Goal: Task Accomplishment & Management: Complete application form

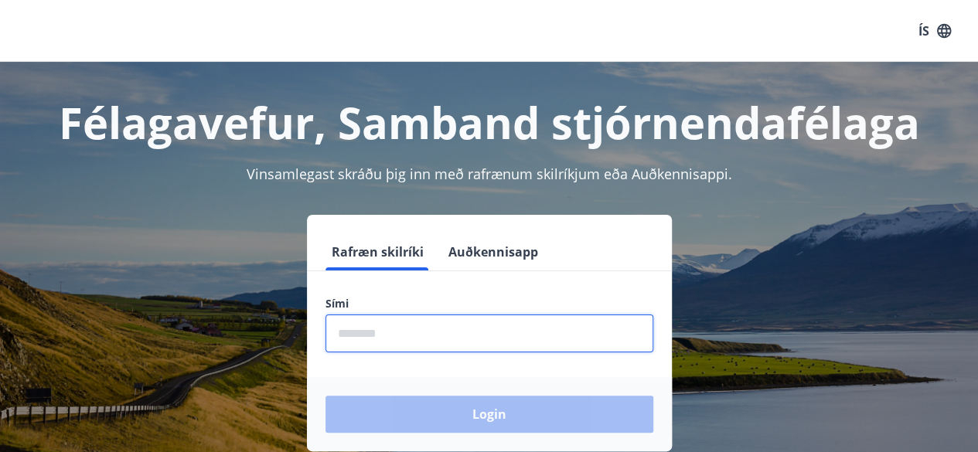
click at [455, 335] on input "phone" at bounding box center [490, 334] width 328 height 38
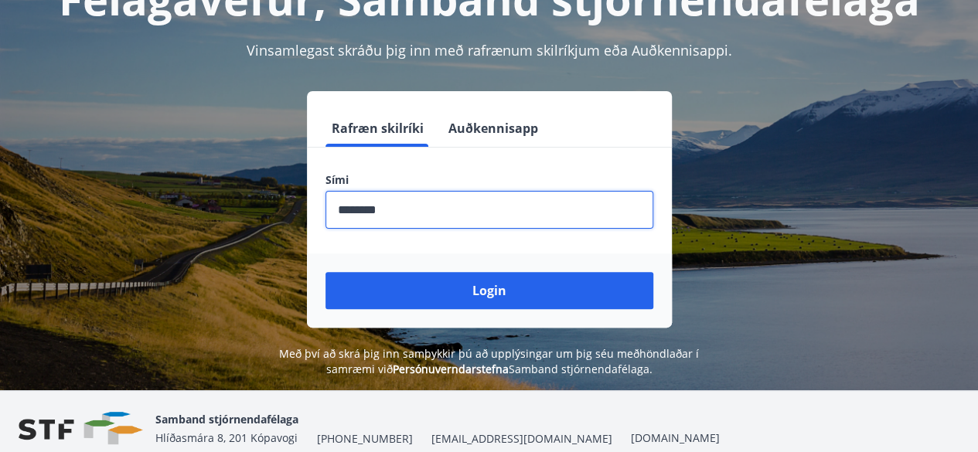
scroll to position [125, 0]
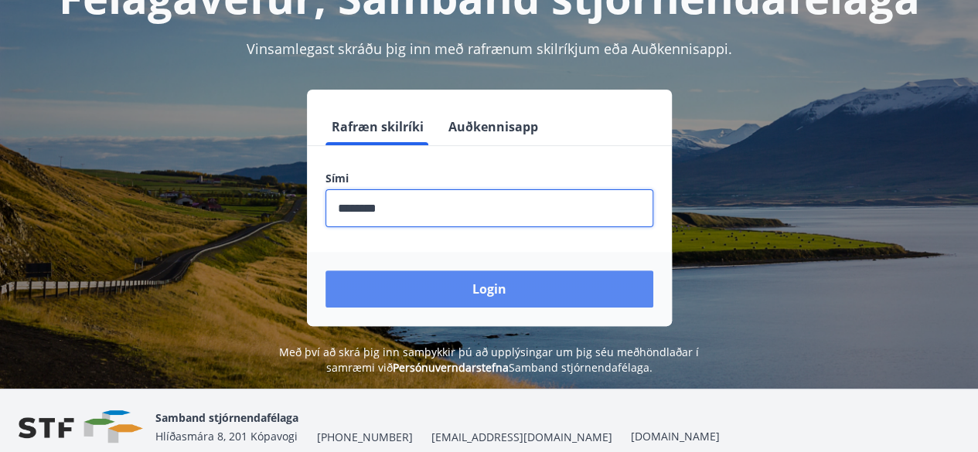
click at [492, 293] on button "Login" at bounding box center [490, 289] width 328 height 37
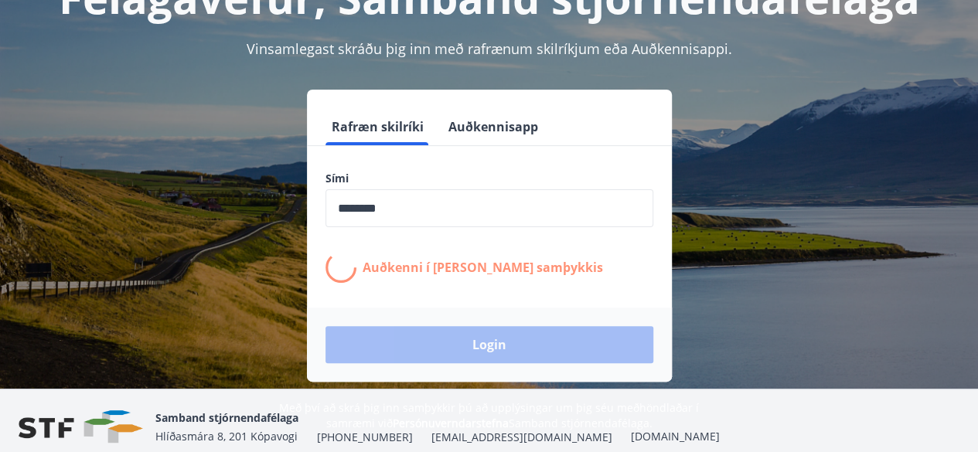
click at [399, 212] on input "phone" at bounding box center [490, 208] width 328 height 38
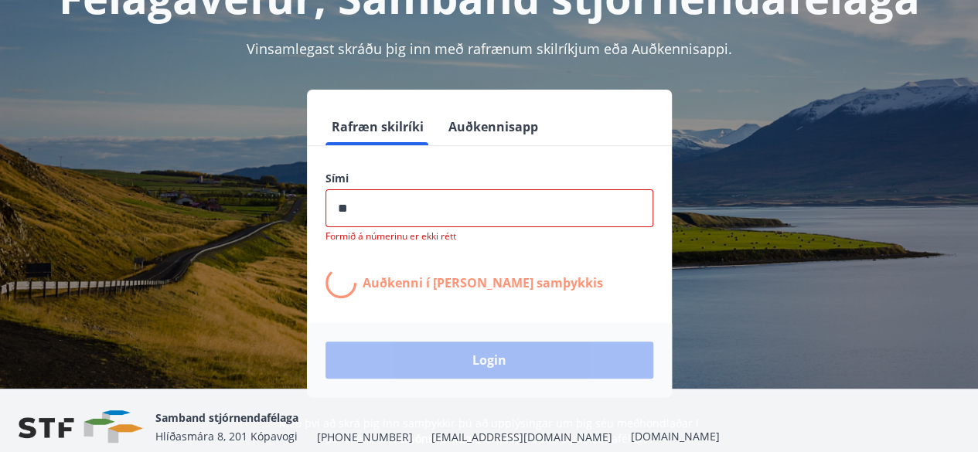
type input "*"
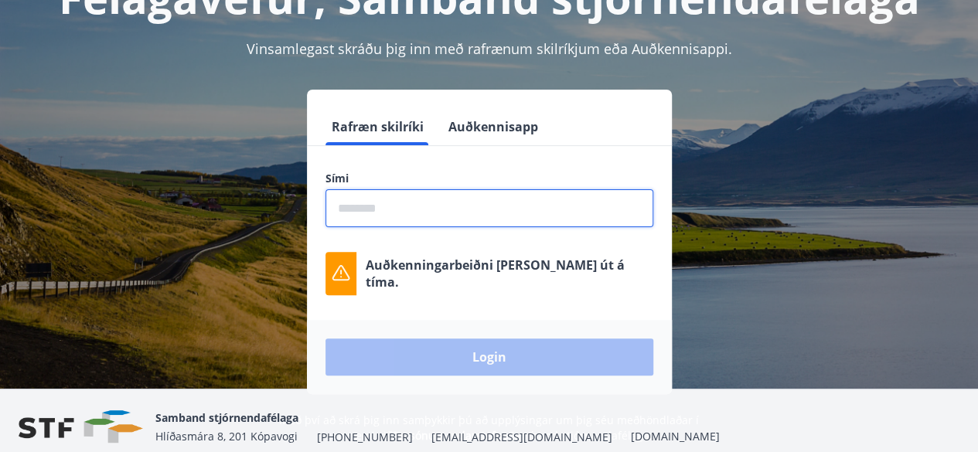
click at [399, 212] on input "phone" at bounding box center [490, 208] width 328 height 38
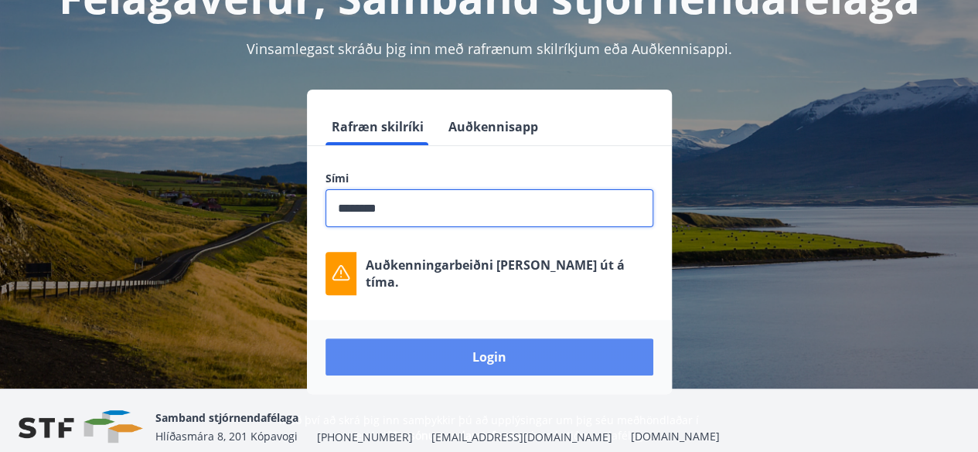
type input "********"
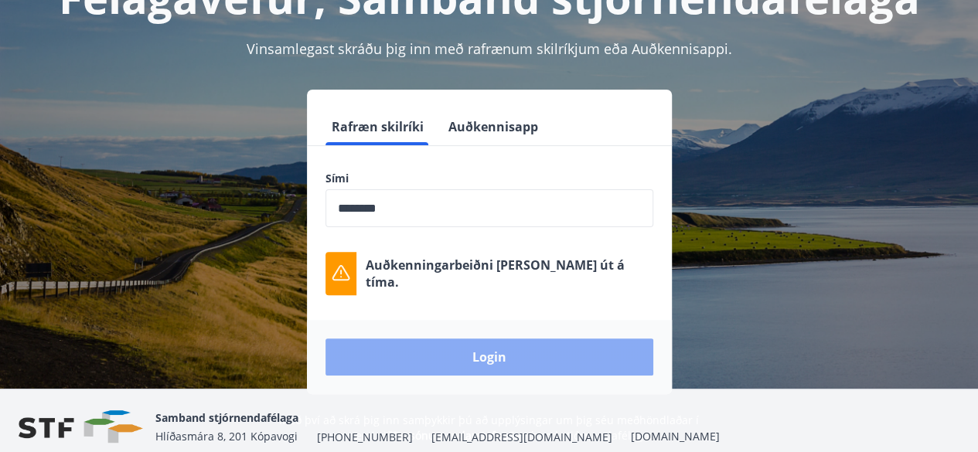
click at [490, 351] on button "Login" at bounding box center [490, 357] width 328 height 37
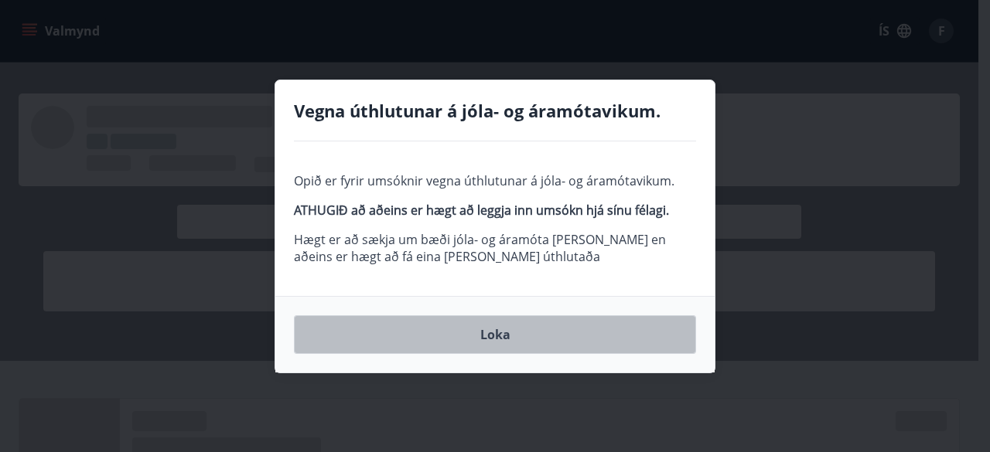
click at [498, 339] on button "Loka" at bounding box center [495, 334] width 402 height 39
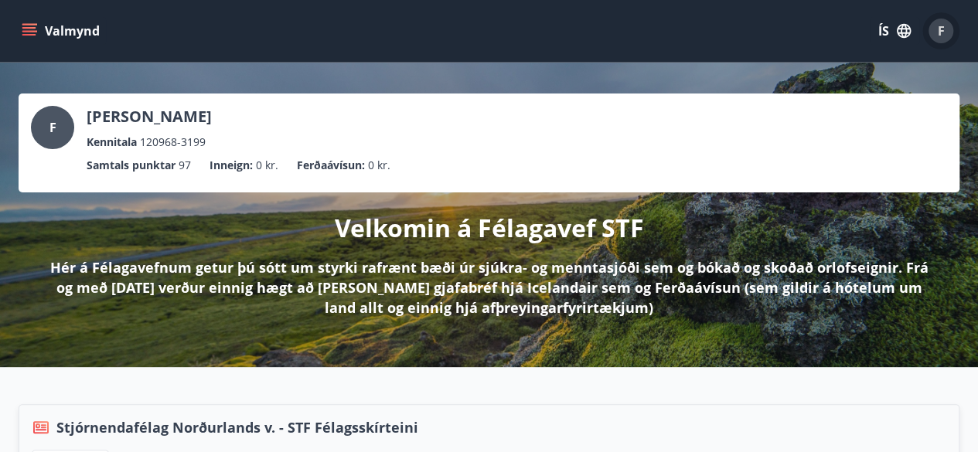
click at [940, 29] on span "F" at bounding box center [941, 30] width 7 height 17
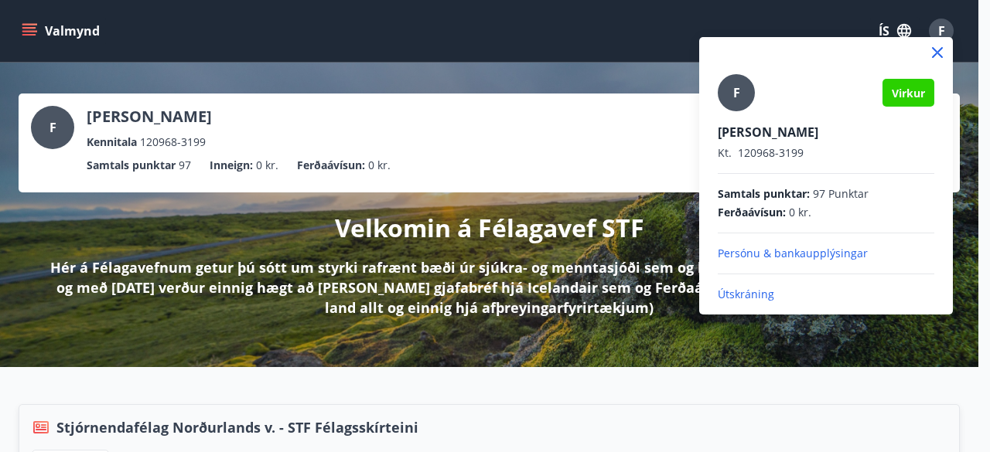
click at [631, 235] on div at bounding box center [495, 226] width 990 height 452
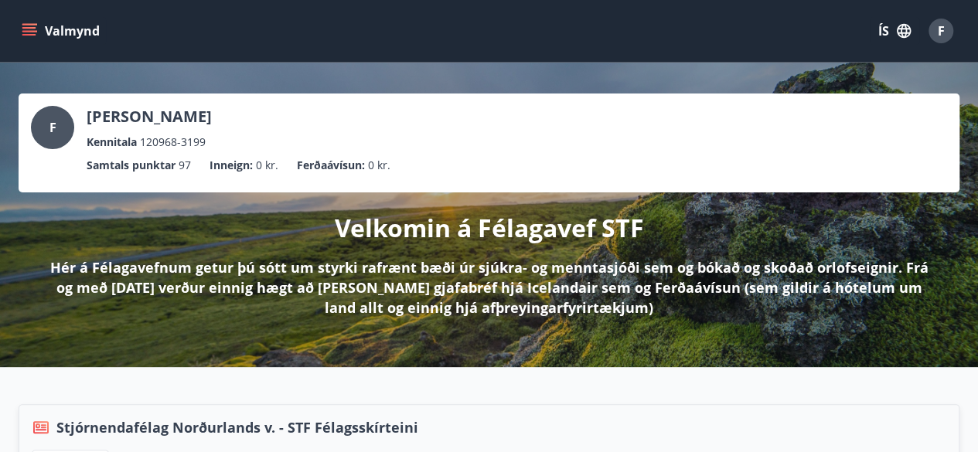
click at [29, 29] on icon "menu" at bounding box center [29, 30] width 15 height 15
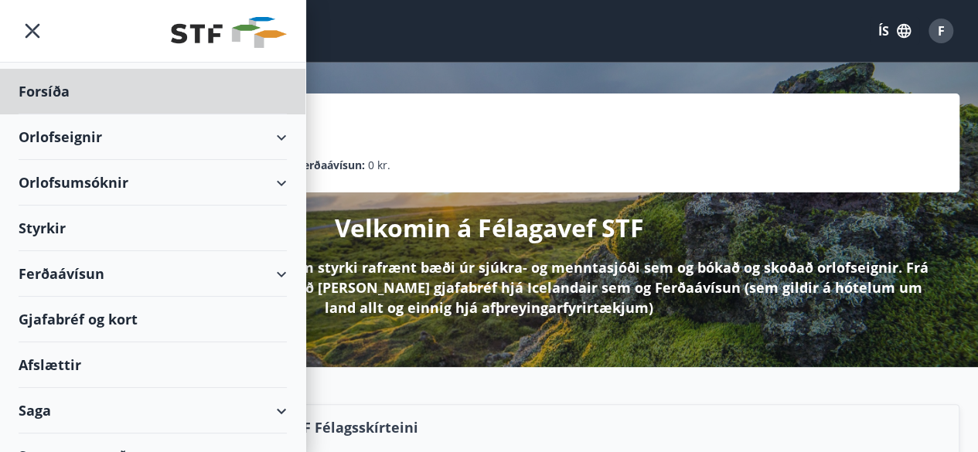
click at [49, 228] on div "Styrkir" at bounding box center [153, 229] width 268 height 46
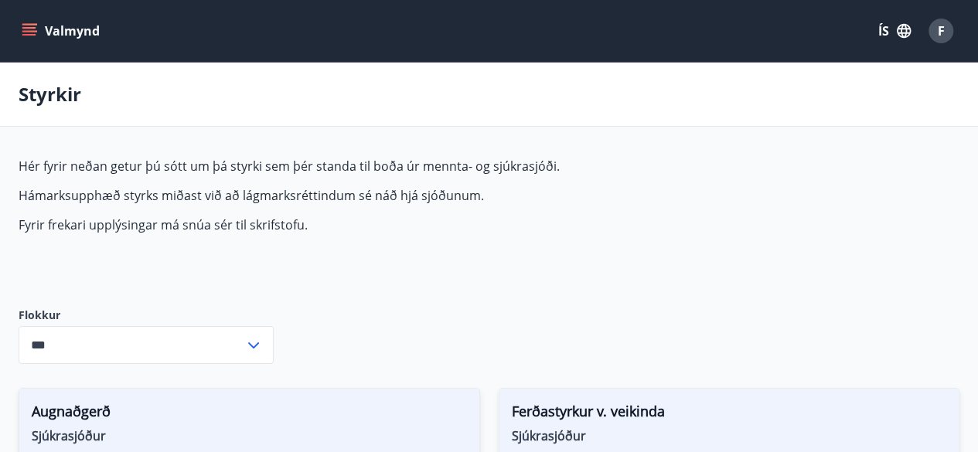
type input "***"
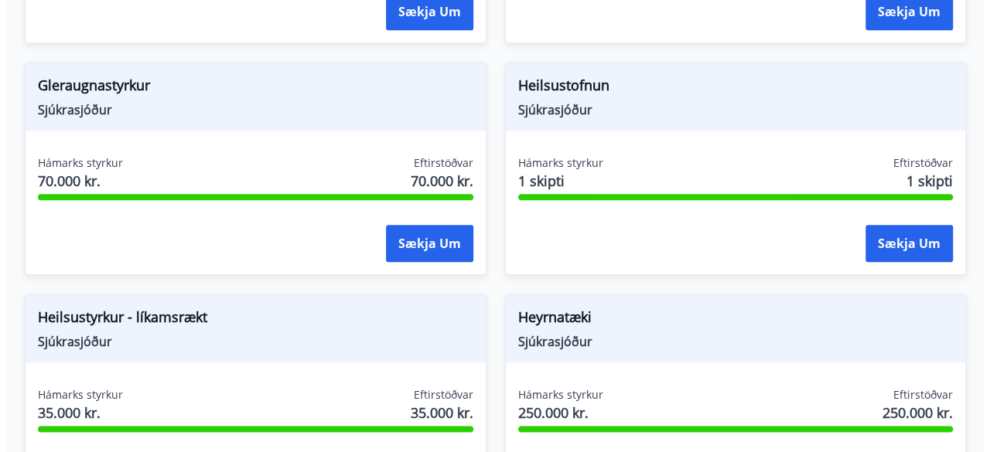
scroll to position [791, 0]
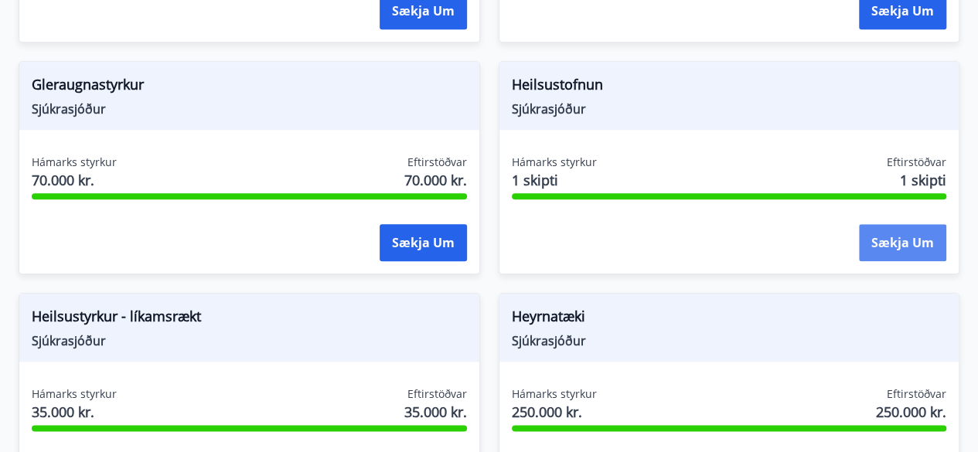
click at [885, 240] on button "Sækja um" at bounding box center [902, 242] width 87 height 37
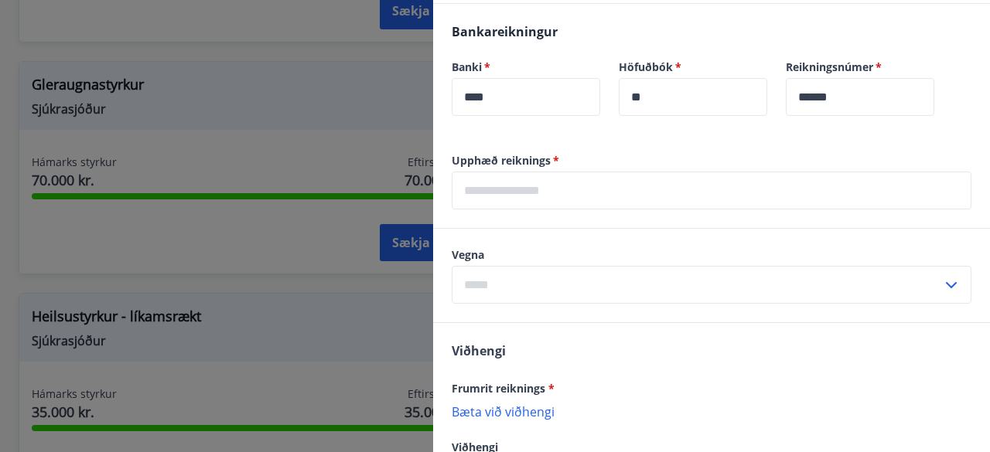
scroll to position [517, 0]
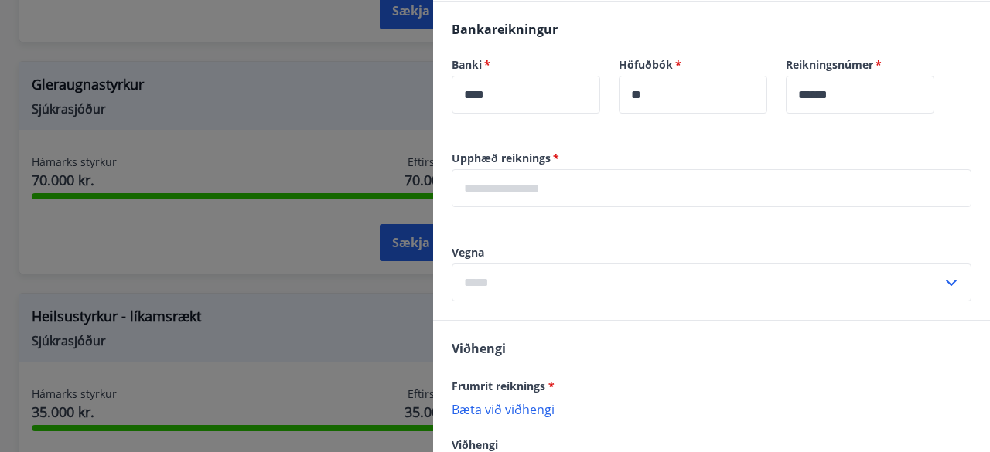
click at [801, 234] on div "Vegna ​" at bounding box center [711, 274] width 557 height 94
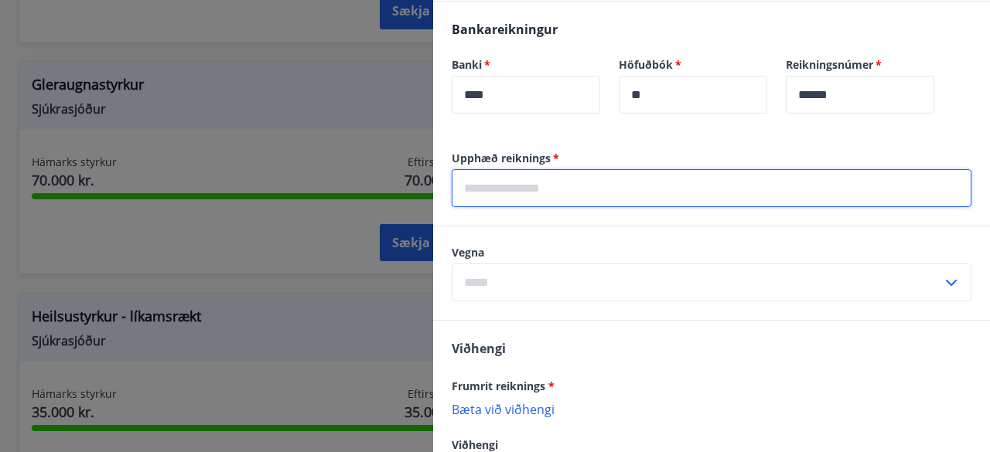
click at [470, 193] on input "text" at bounding box center [712, 188] width 520 height 38
type input "*****"
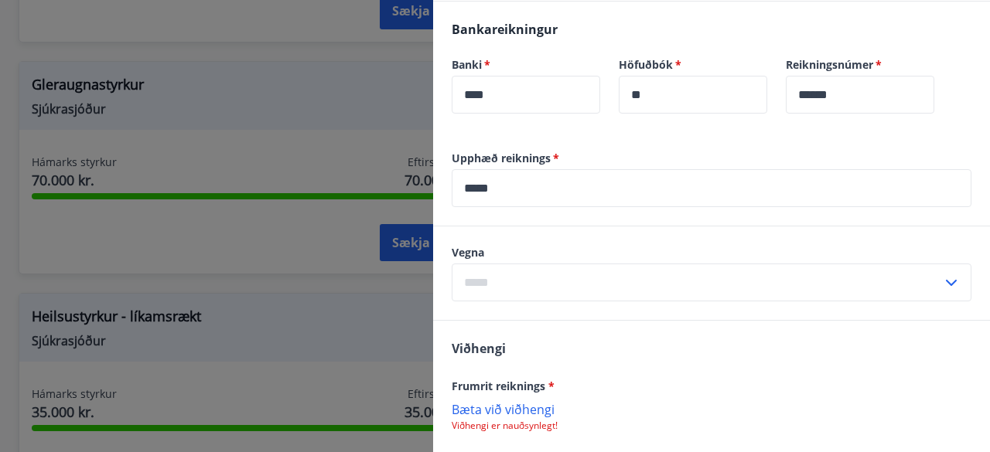
click at [543, 228] on div "Vegna ​" at bounding box center [711, 274] width 557 height 94
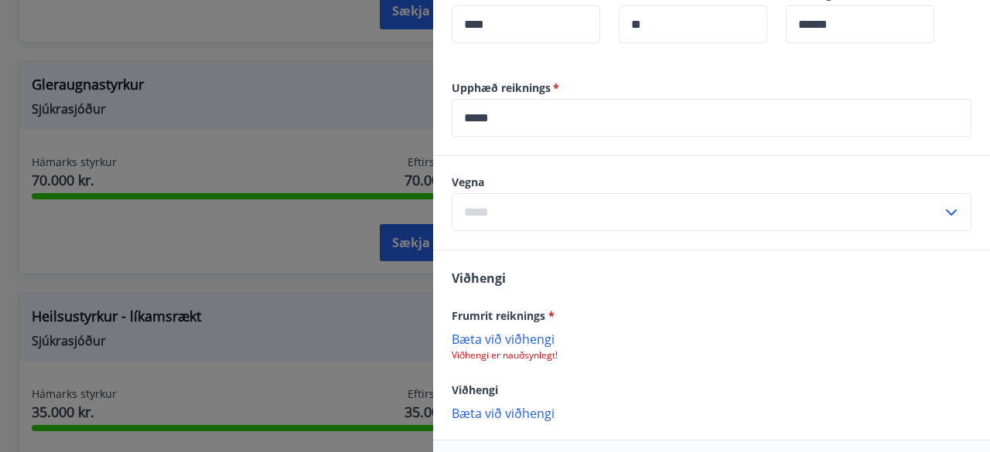
scroll to position [650, 0]
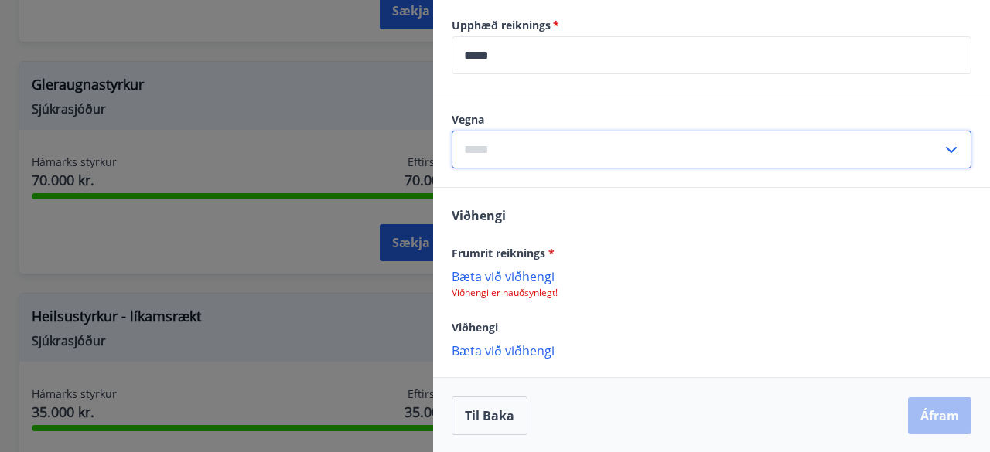
click at [480, 137] on input "text" at bounding box center [697, 150] width 490 height 38
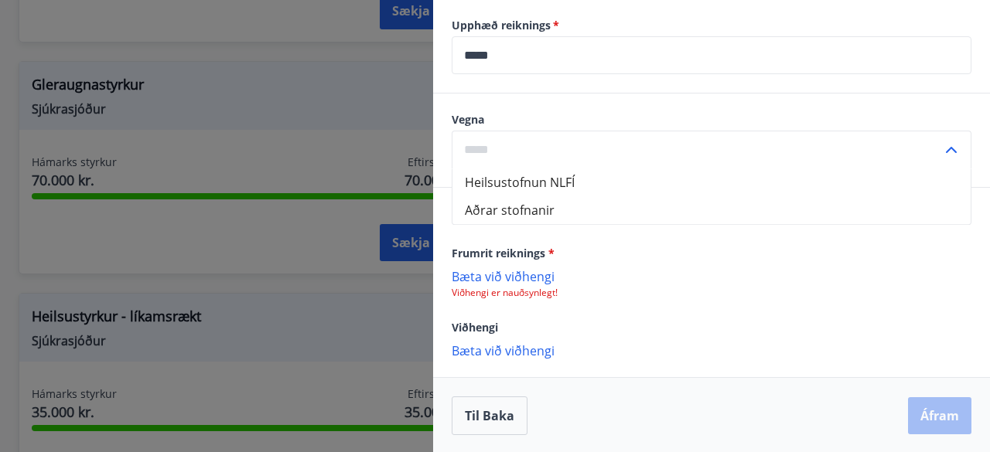
click at [486, 146] on input "text" at bounding box center [697, 150] width 490 height 38
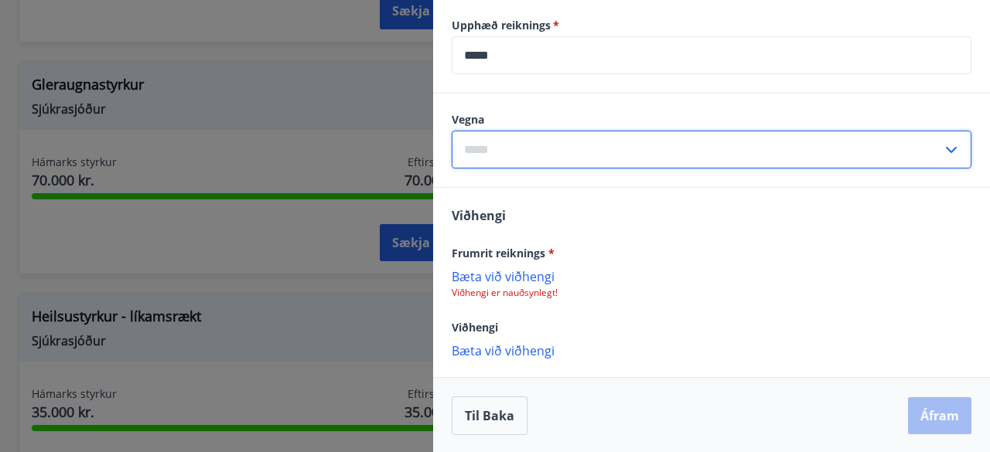
click at [942, 149] on icon at bounding box center [951, 150] width 19 height 19
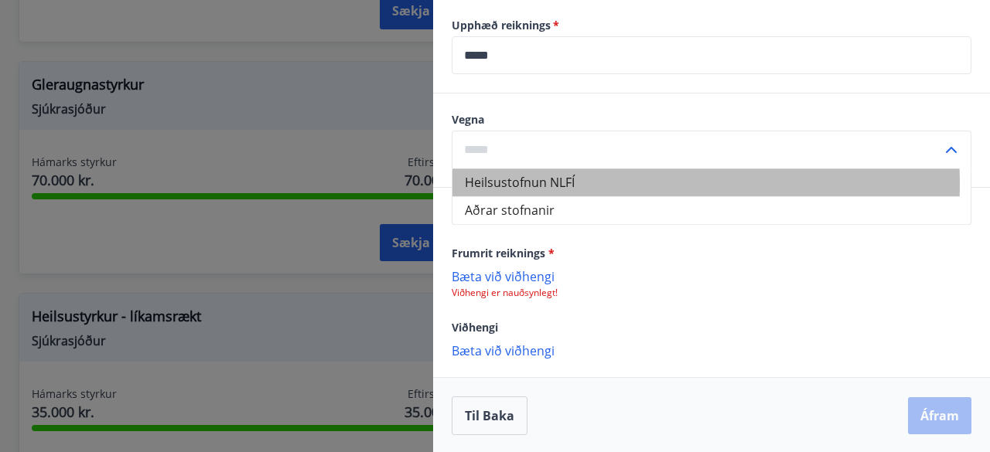
click at [512, 183] on li "Heilsustofnun NLFÍ" at bounding box center [711, 183] width 518 height 28
type input "**********"
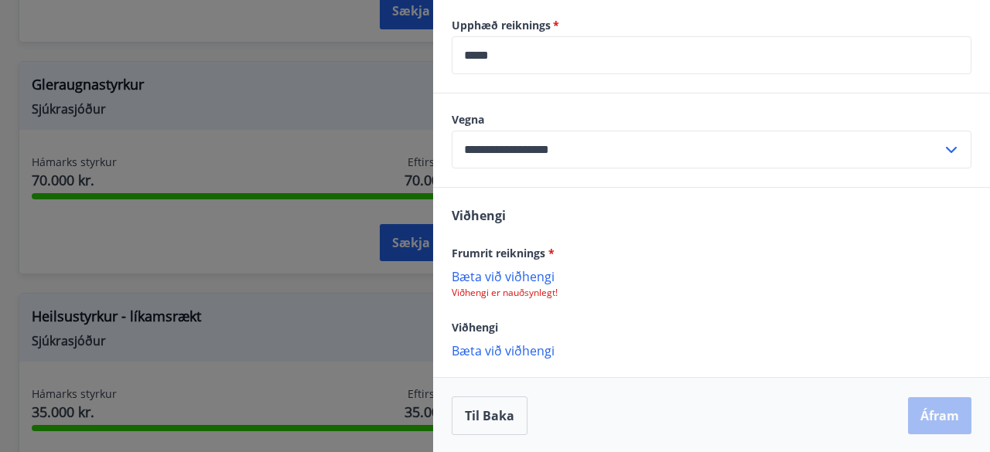
click at [567, 197] on div "Viðhengi Frumrit reiknings * Bæta við viðhengi Viðhengi er nauðsynlegt! Viðheng…" at bounding box center [711, 282] width 557 height 189
click at [499, 273] on p "Bæta við viðhengi" at bounding box center [712, 275] width 520 height 15
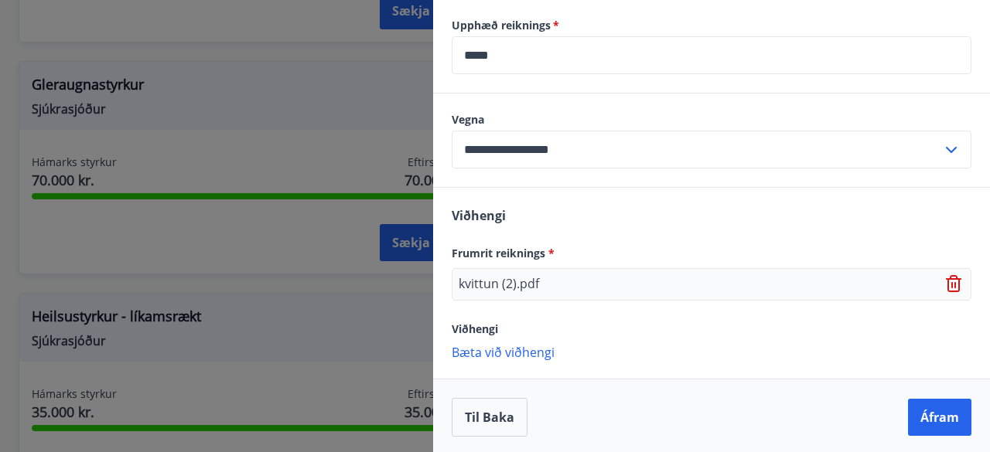
scroll to position [651, 0]
click at [945, 416] on button "Áfram" at bounding box center [939, 415] width 63 height 37
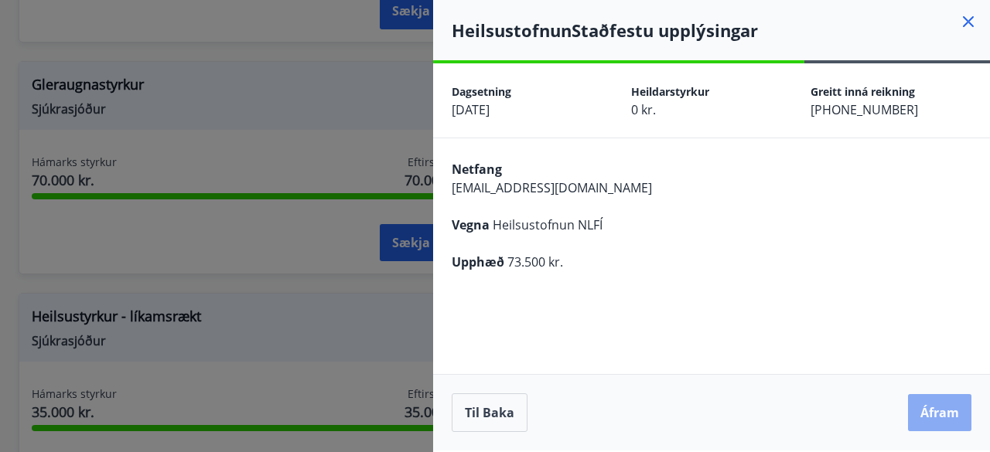
click at [939, 414] on button "Áfram" at bounding box center [939, 412] width 63 height 37
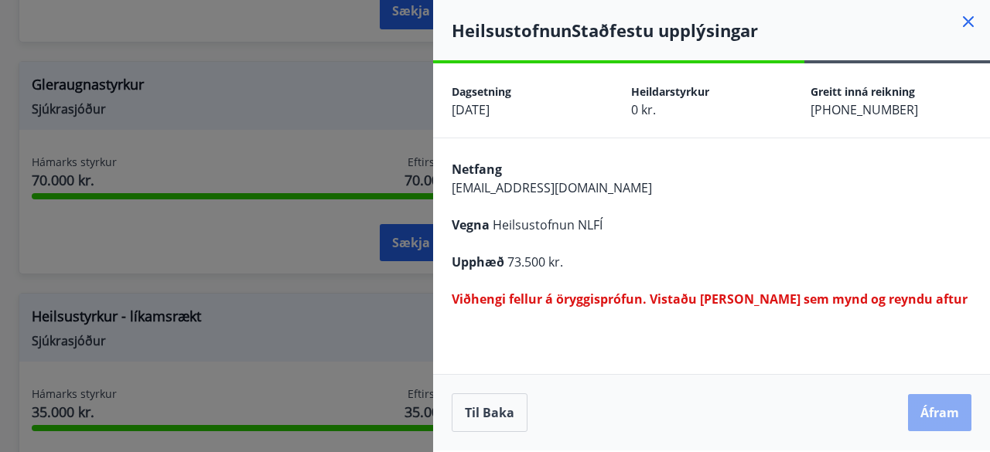
click at [942, 411] on button "Áfram" at bounding box center [939, 412] width 63 height 37
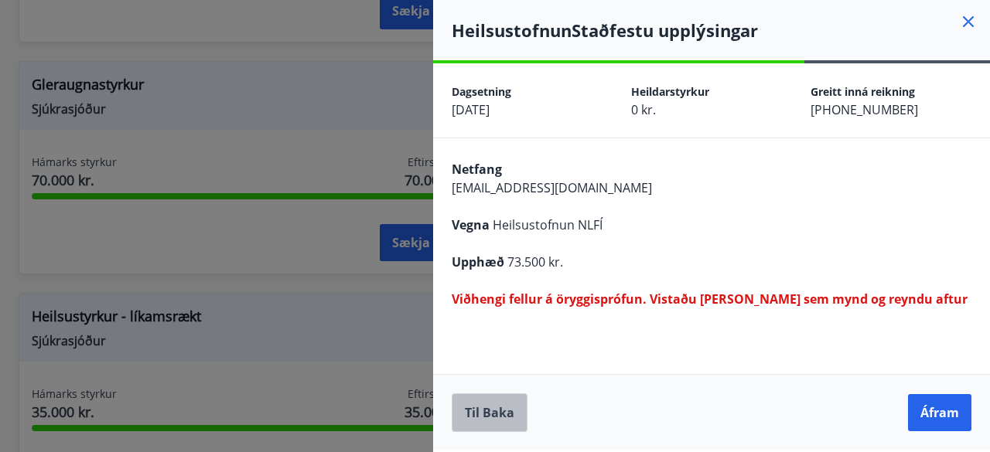
click at [482, 414] on button "Til baka" at bounding box center [490, 413] width 76 height 39
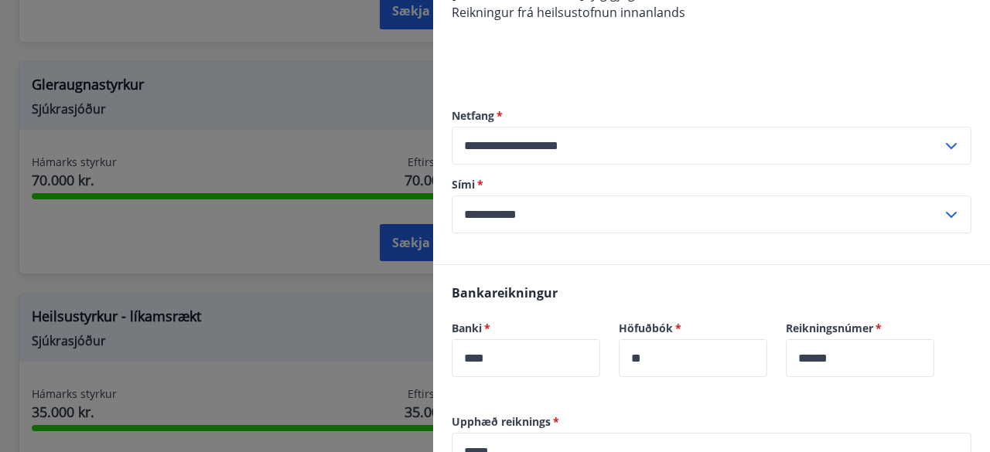
scroll to position [332, 0]
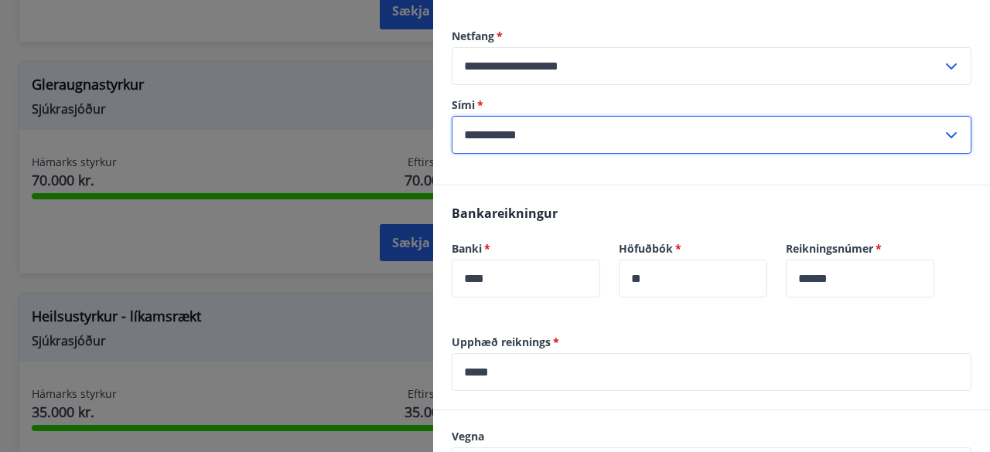
click at [566, 135] on input "**********" at bounding box center [697, 135] width 490 height 38
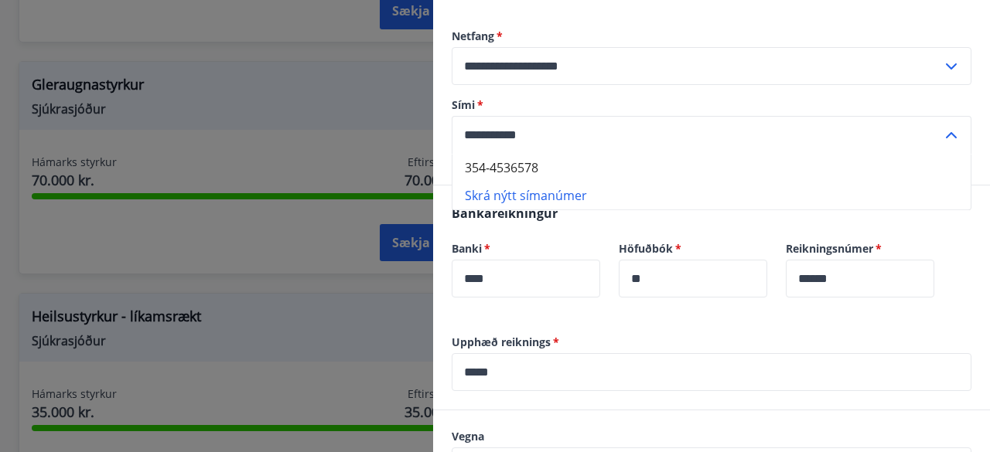
type input "**********"
click at [642, 349] on label "Upphæð reiknings   *" at bounding box center [712, 342] width 520 height 15
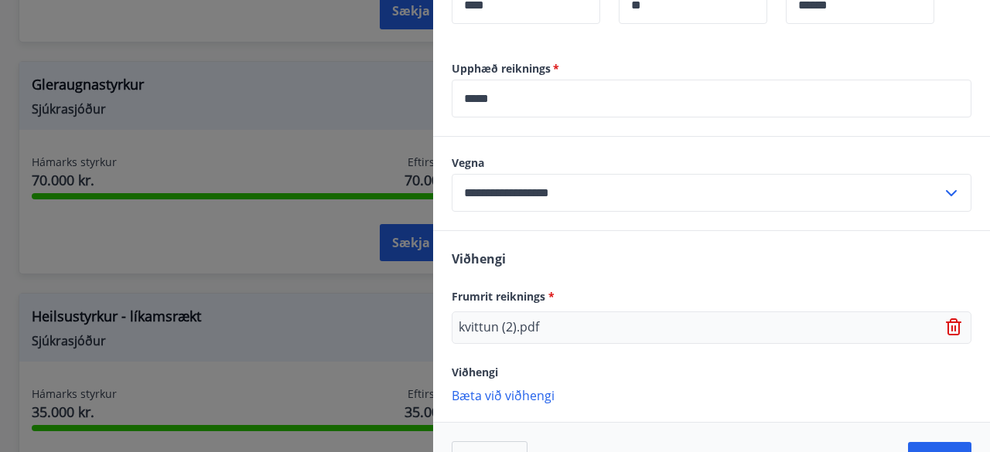
scroll to position [651, 0]
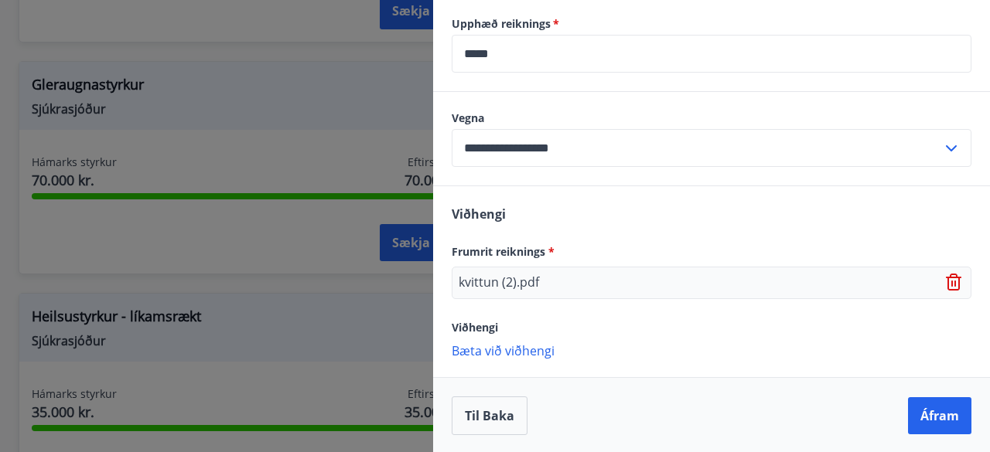
click at [946, 285] on icon at bounding box center [955, 283] width 19 height 19
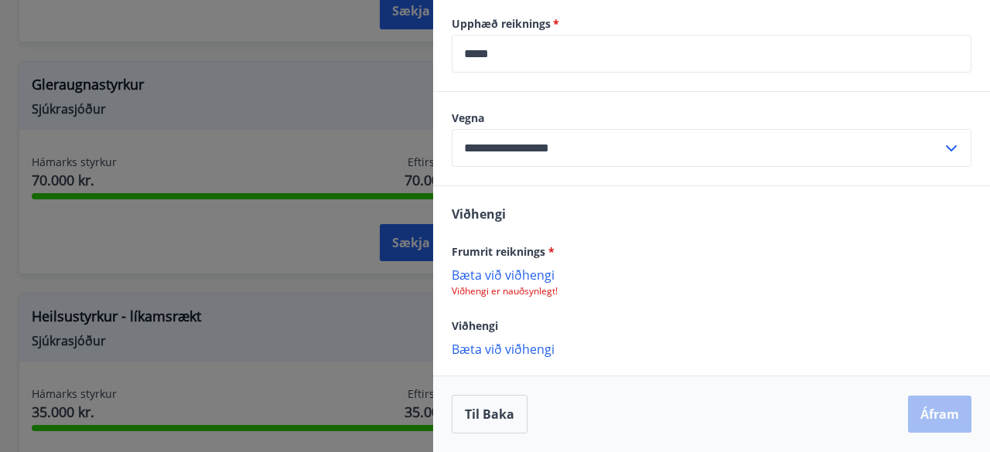
scroll to position [650, 0]
click at [476, 274] on p "Bæta við viðhengi" at bounding box center [712, 275] width 520 height 15
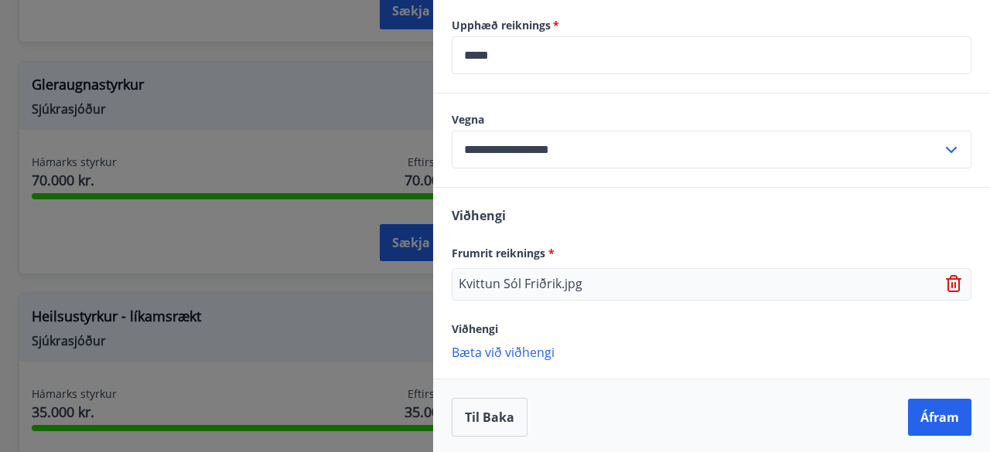
scroll to position [651, 0]
click at [922, 414] on button "Áfram" at bounding box center [939, 415] width 63 height 37
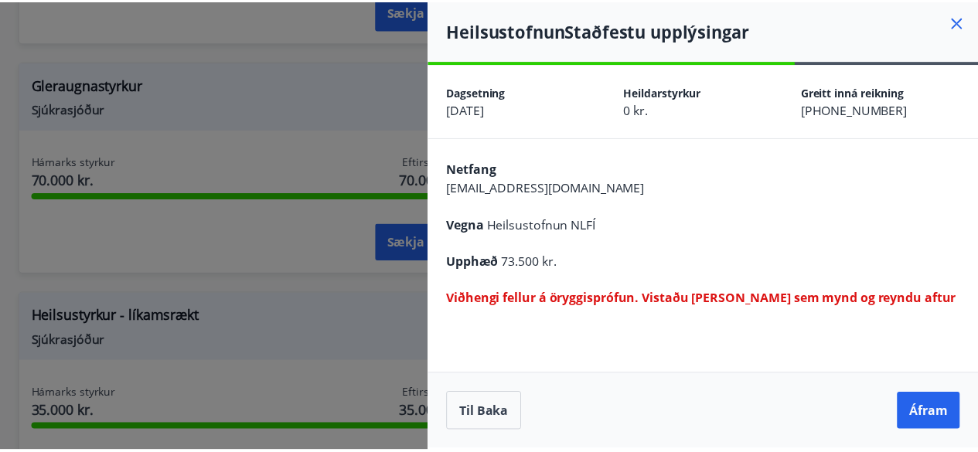
scroll to position [0, 0]
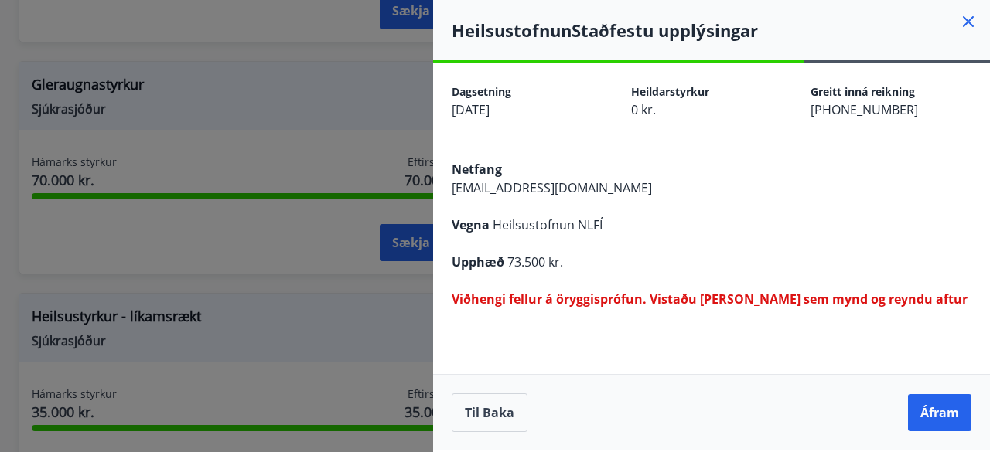
click at [667, 254] on div "Upphæð 73.500 kr." at bounding box center [712, 262] width 520 height 19
click at [942, 421] on button "Áfram" at bounding box center [939, 412] width 63 height 37
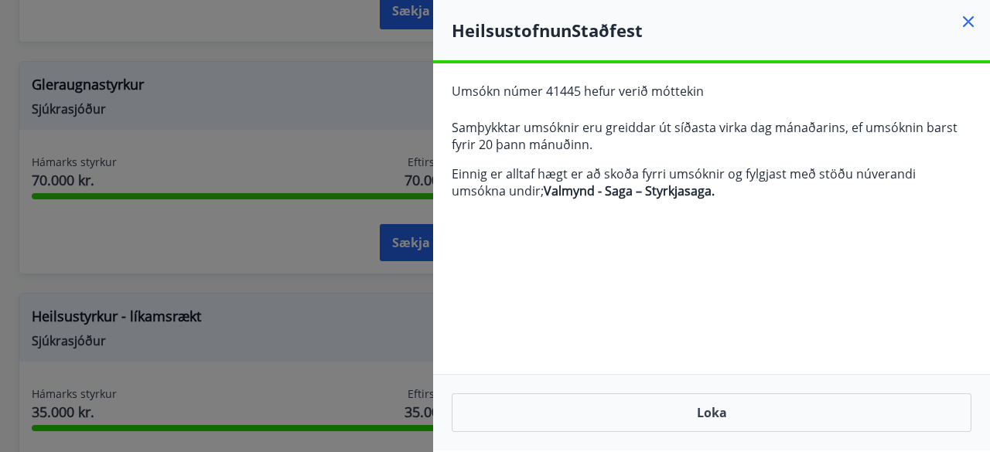
click at [965, 19] on icon at bounding box center [968, 21] width 11 height 11
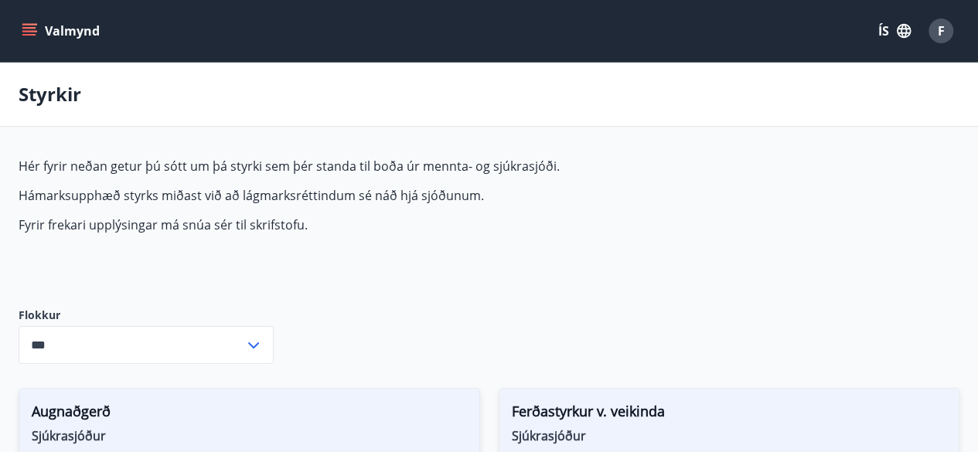
click at [27, 27] on icon "menu" at bounding box center [29, 28] width 14 height 2
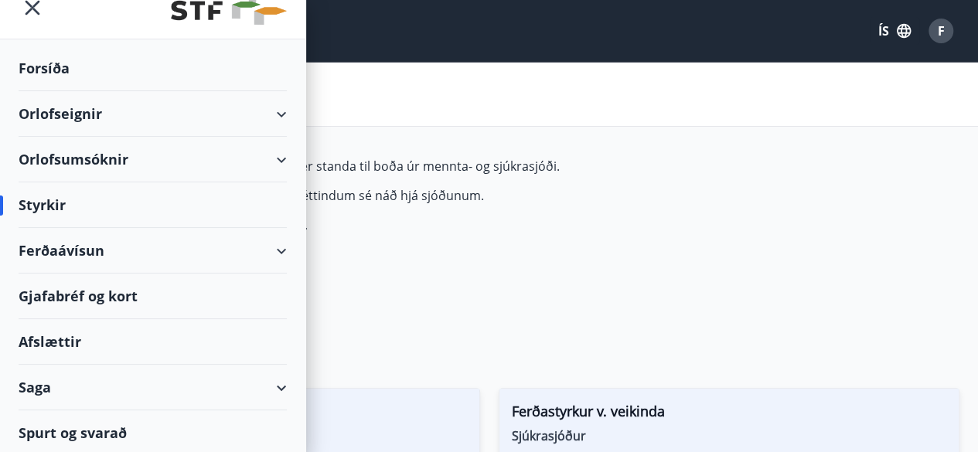
scroll to position [23, 0]
click at [263, 383] on div "Saga" at bounding box center [153, 388] width 268 height 46
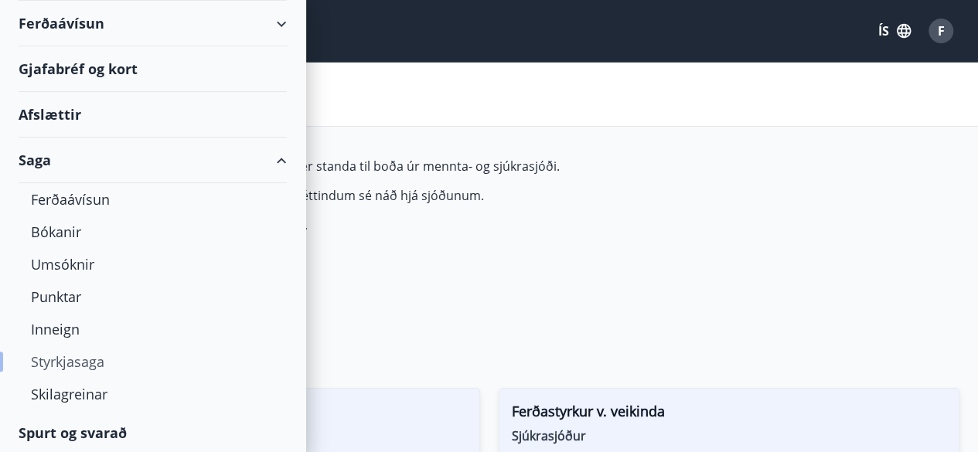
click at [101, 362] on div "Styrkjasaga" at bounding box center [153, 362] width 244 height 32
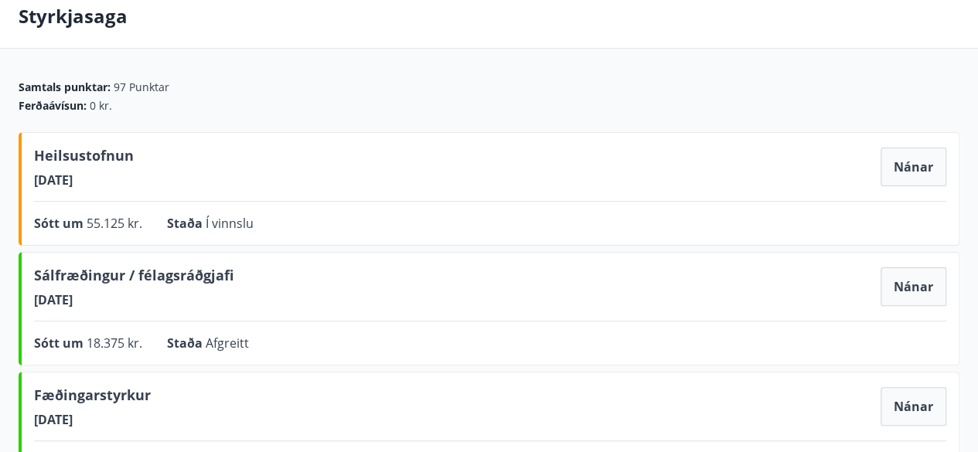
scroll to position [77, 0]
click at [919, 174] on button "Nánar" at bounding box center [914, 167] width 66 height 39
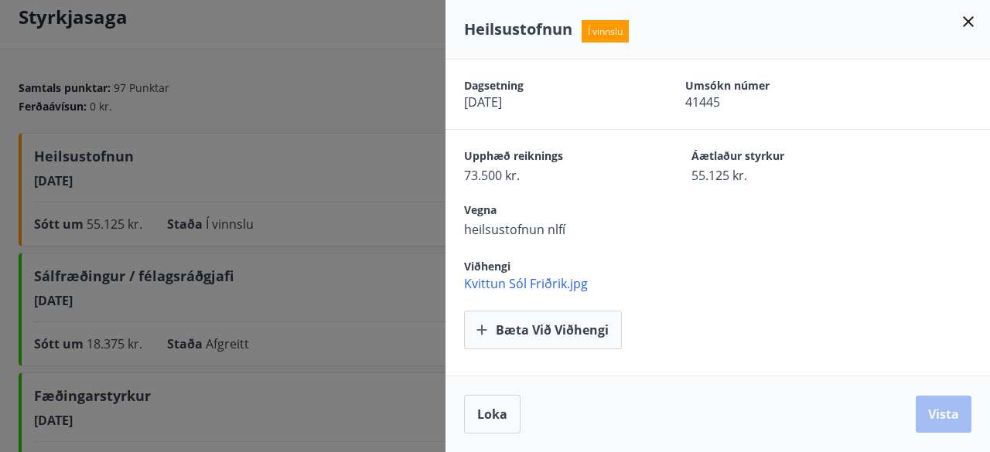
click at [485, 240] on div "Viðhengi Kvittun Sól Friðrik.jpg" at bounding box center [717, 265] width 544 height 54
click at [971, 22] on icon at bounding box center [968, 21] width 19 height 19
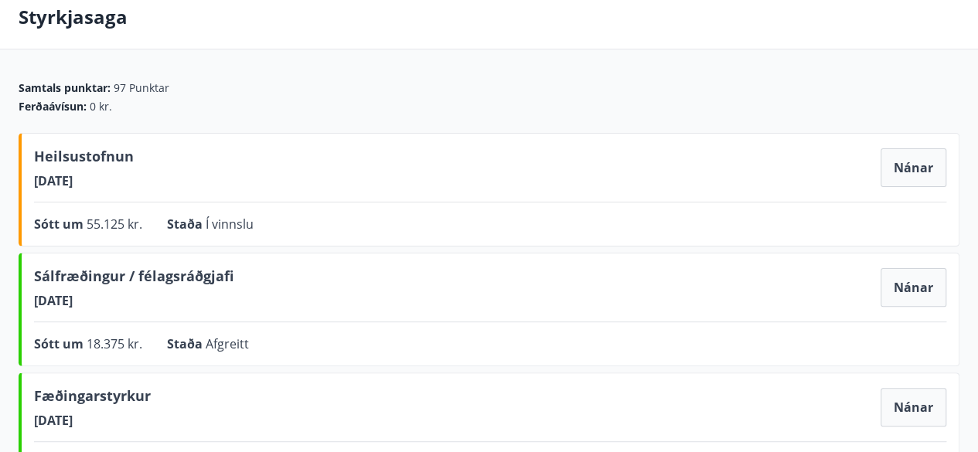
scroll to position [0, 0]
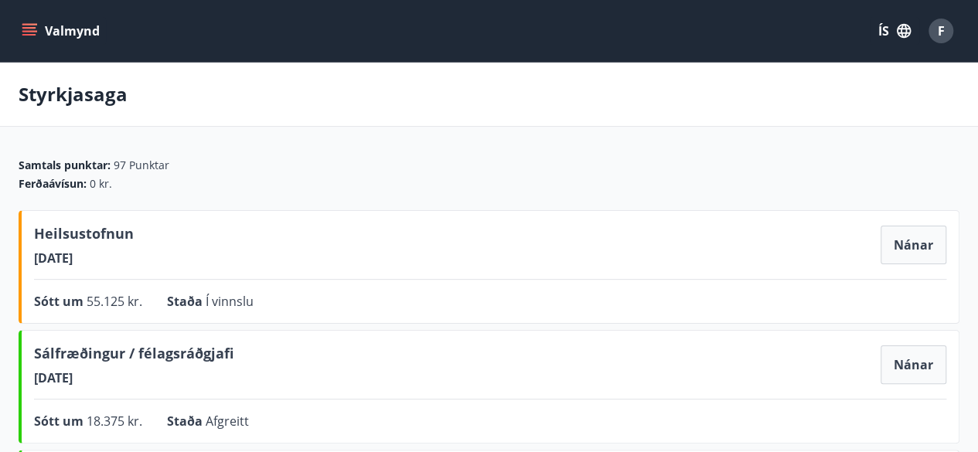
click at [34, 30] on icon "menu" at bounding box center [30, 31] width 17 height 2
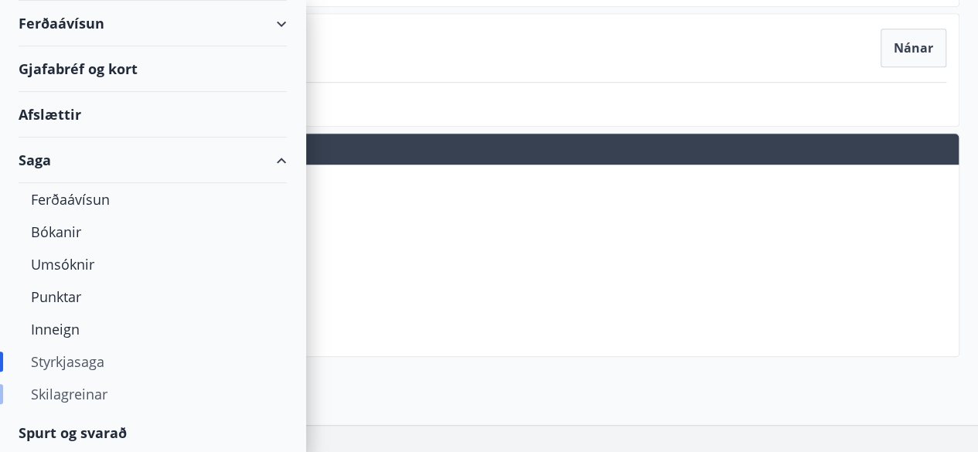
scroll to position [517, 0]
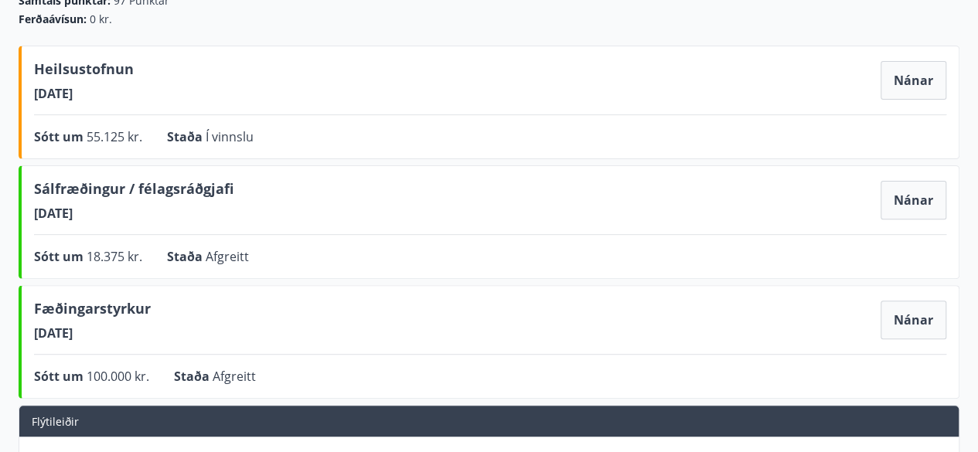
scroll to position [100, 0]
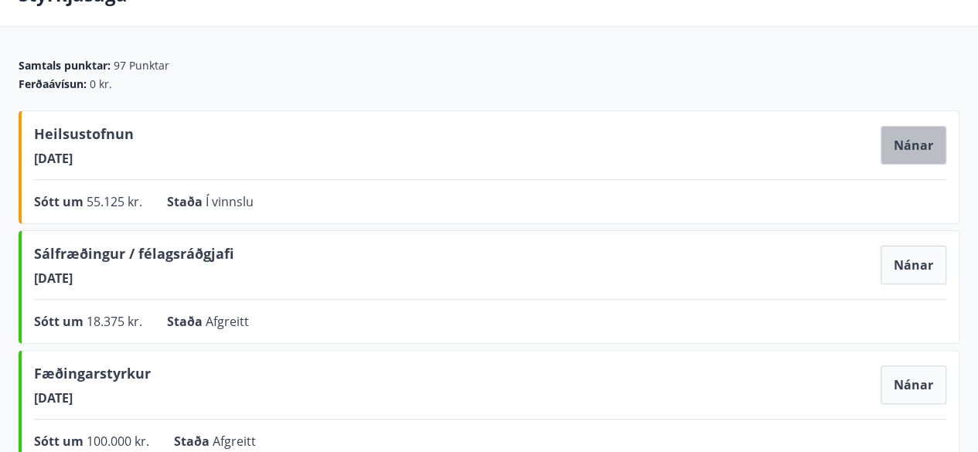
click at [922, 151] on button "Nánar" at bounding box center [914, 145] width 66 height 39
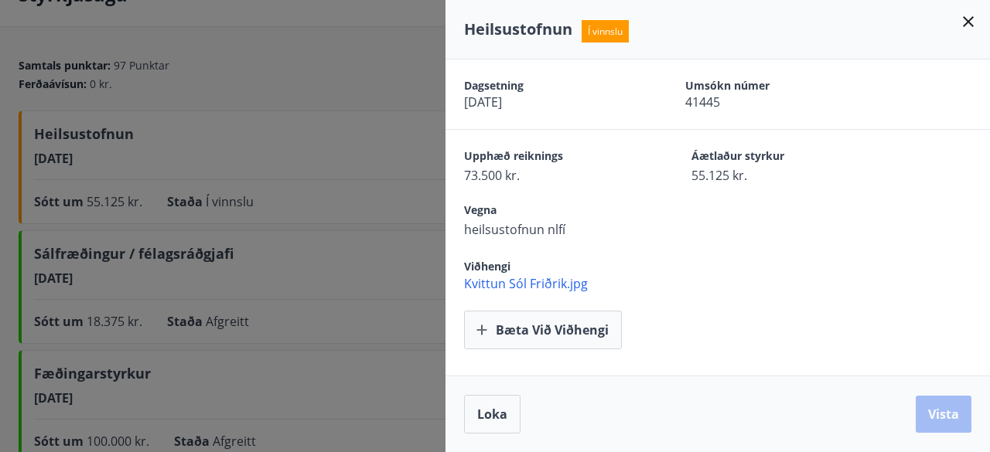
click at [704, 338] on div "Bæta við viðhengi" at bounding box center [727, 330] width 526 height 39
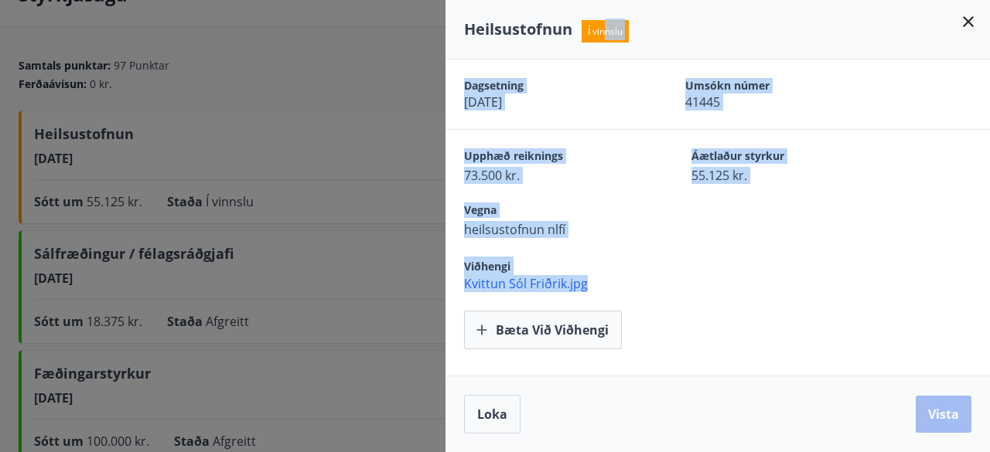
drag, startPoint x: 608, startPoint y: 38, endPoint x: 759, endPoint y: 387, distance: 380.6
click at [759, 387] on div "Heilsustofnun Í vinnslu Dagsetning 20.09.2025 Umsókn númer 41445 Upphæð reiknin…" at bounding box center [717, 226] width 544 height 452
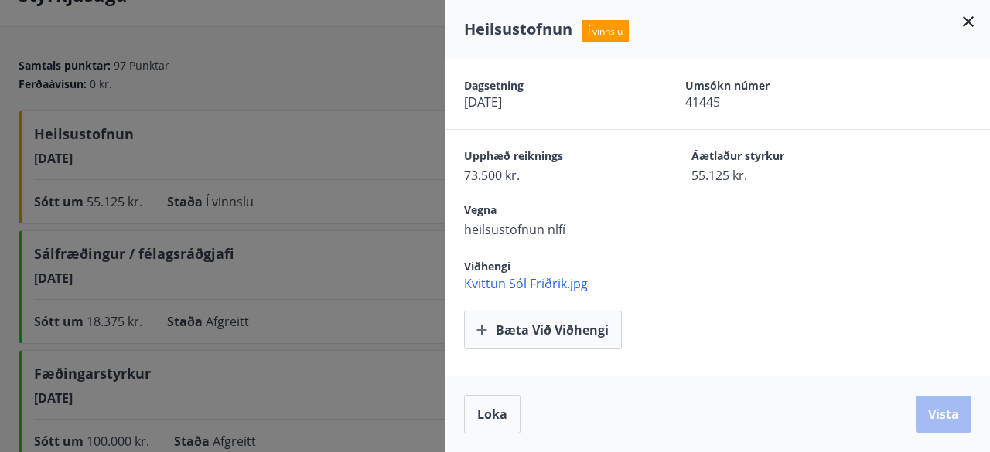
click at [759, 387] on div "Loka Vista" at bounding box center [717, 414] width 544 height 77
click at [970, 24] on icon at bounding box center [968, 21] width 11 height 11
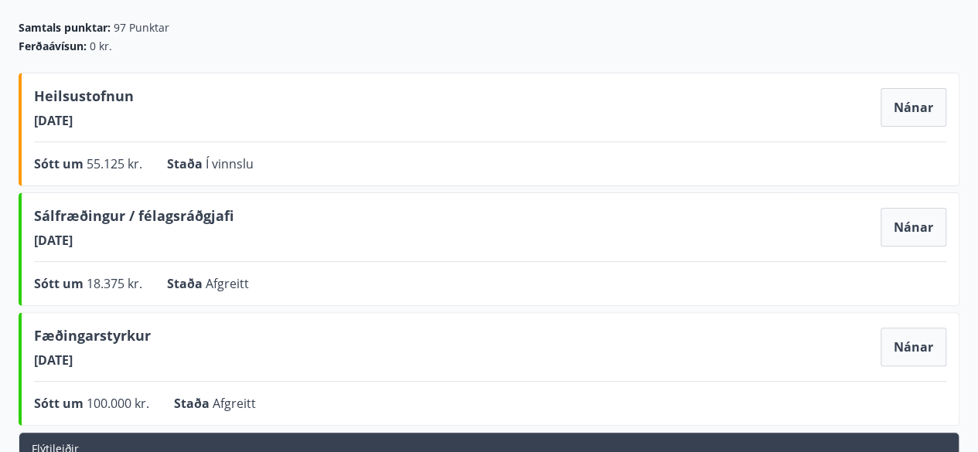
scroll to position [0, 0]
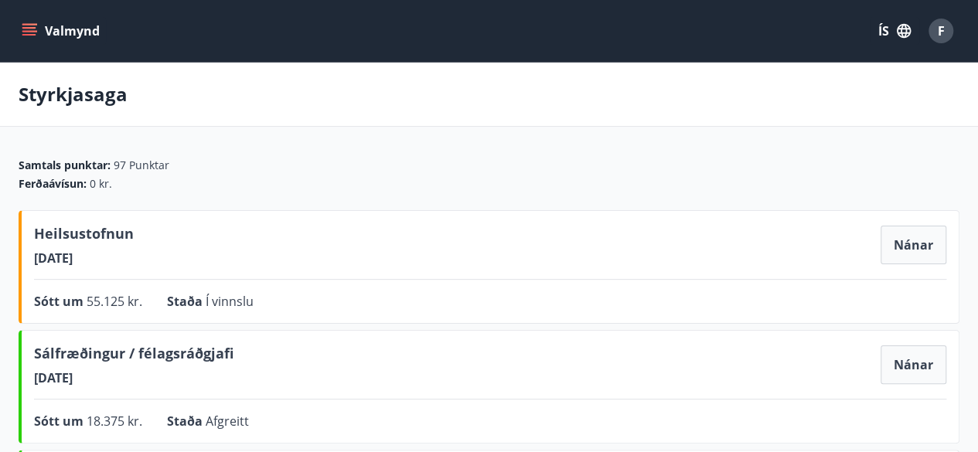
click at [34, 28] on icon "menu" at bounding box center [29, 28] width 14 height 2
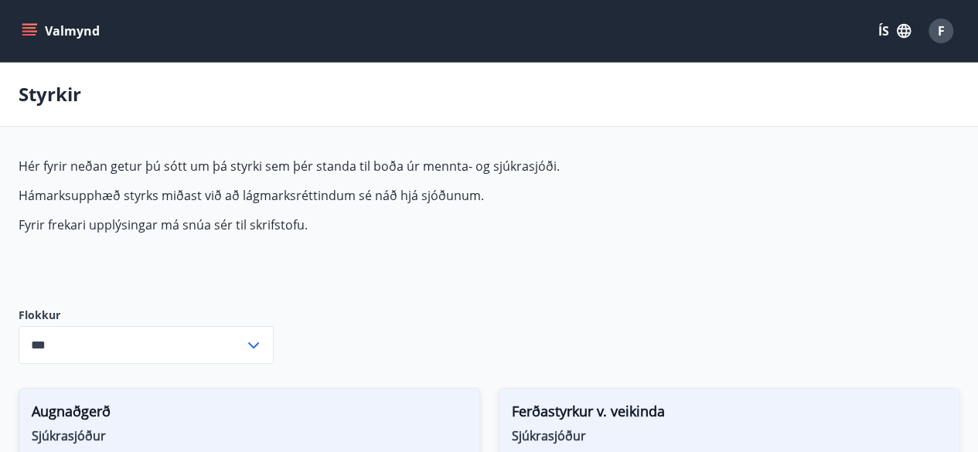
type input "***"
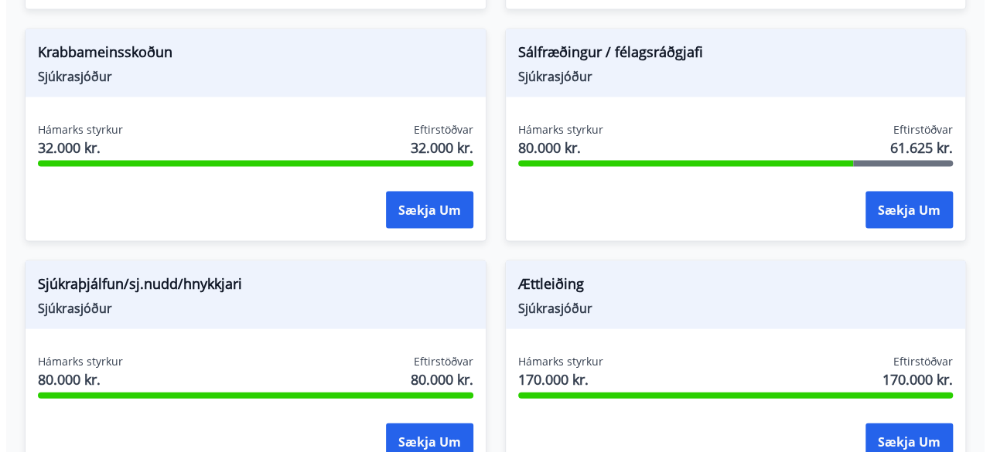
scroll to position [1521, 0]
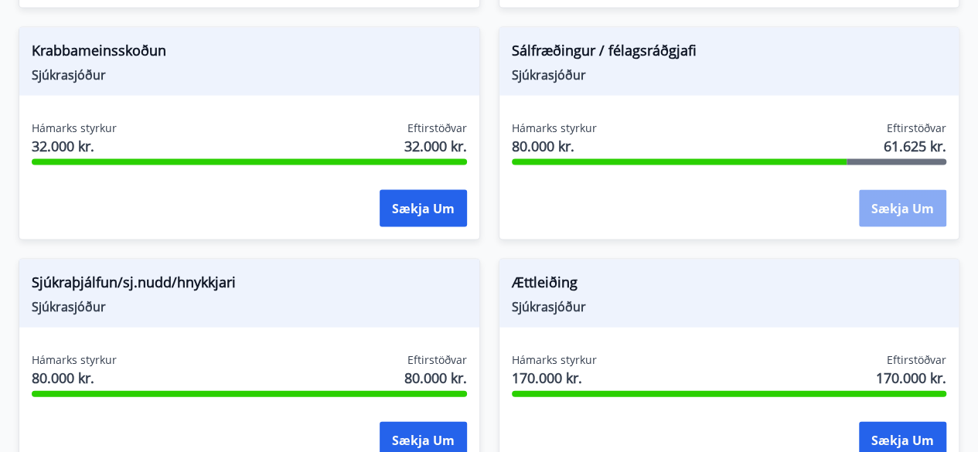
click at [885, 203] on button "Sækja um" at bounding box center [902, 208] width 87 height 37
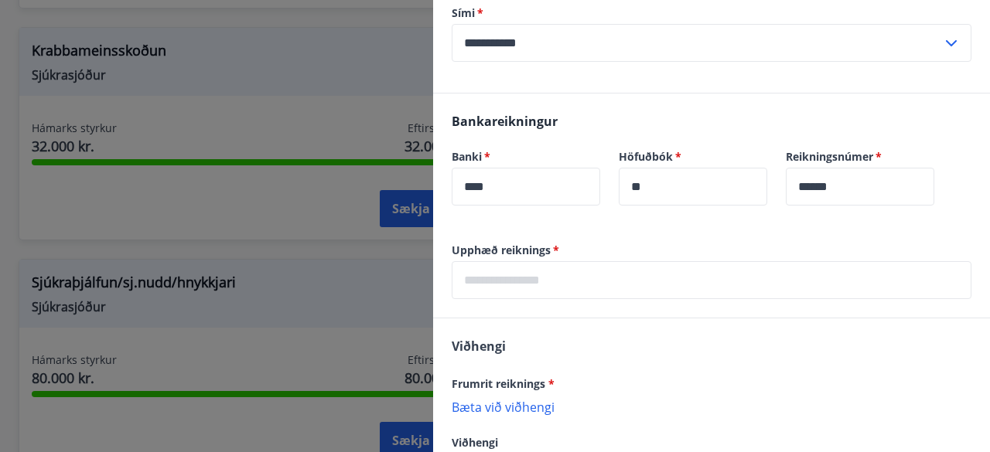
scroll to position [351, 0]
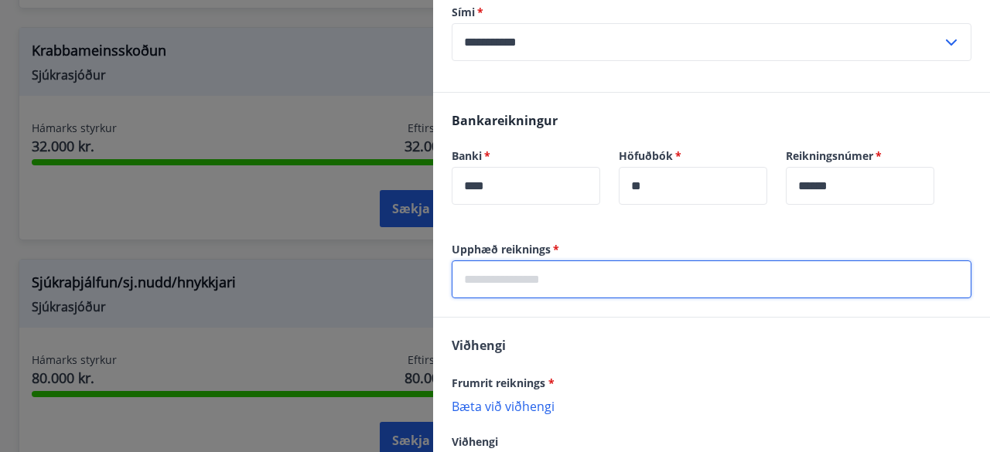
click at [581, 279] on input "text" at bounding box center [712, 280] width 520 height 38
type input "*****"
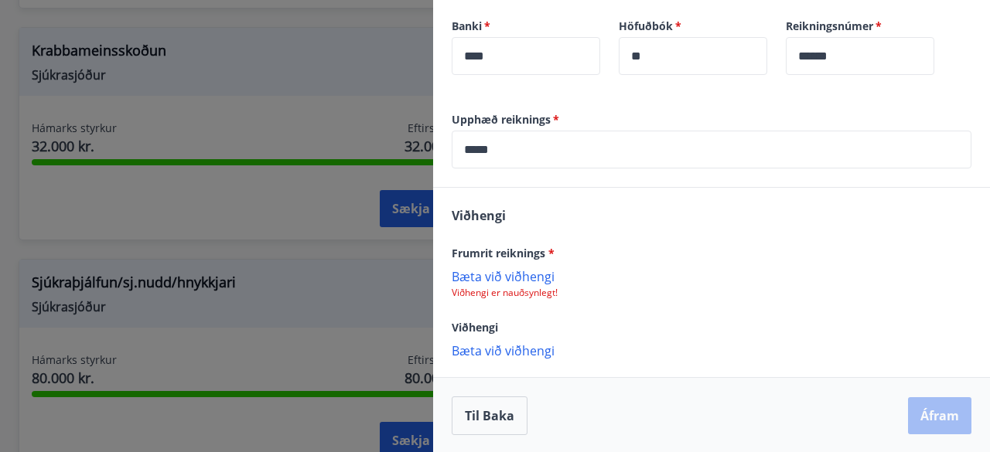
click at [506, 278] on p "Bæta við viðhengi" at bounding box center [712, 275] width 520 height 15
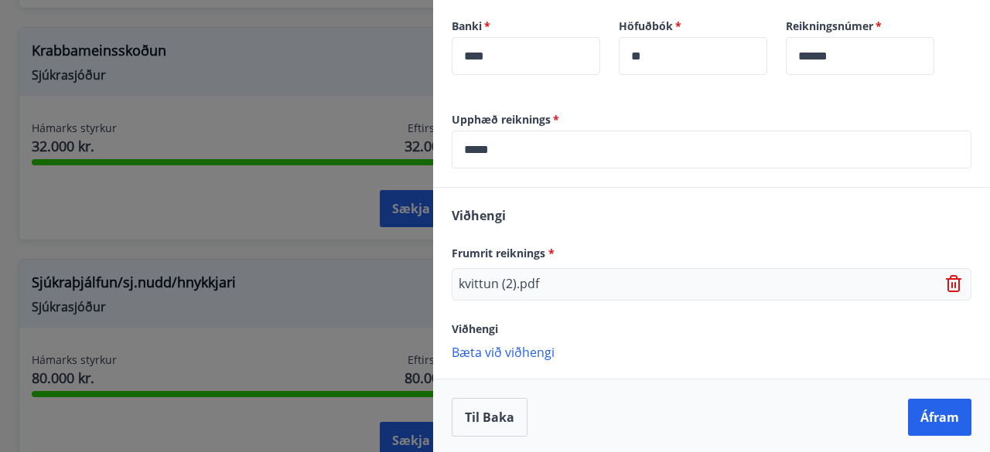
scroll to position [482, 0]
click at [934, 418] on button "Áfram" at bounding box center [939, 415] width 63 height 37
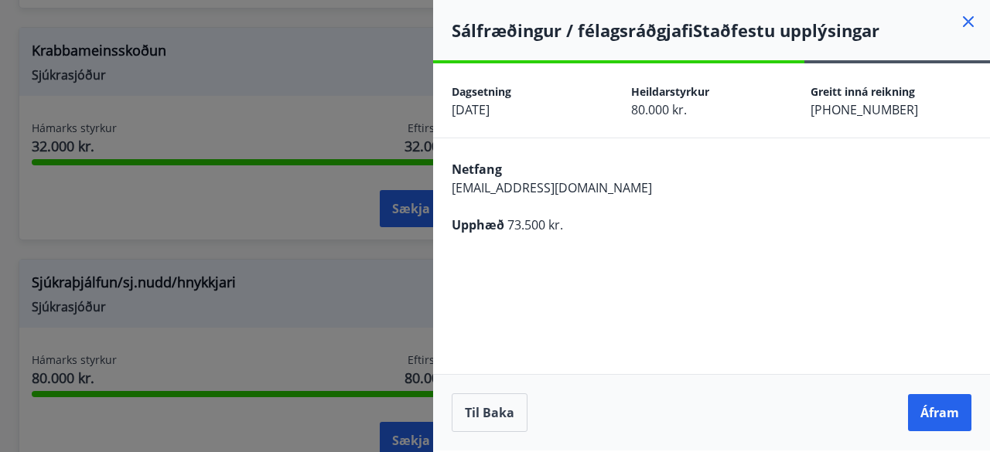
scroll to position [0, 0]
click at [948, 410] on button "Áfram" at bounding box center [939, 412] width 63 height 37
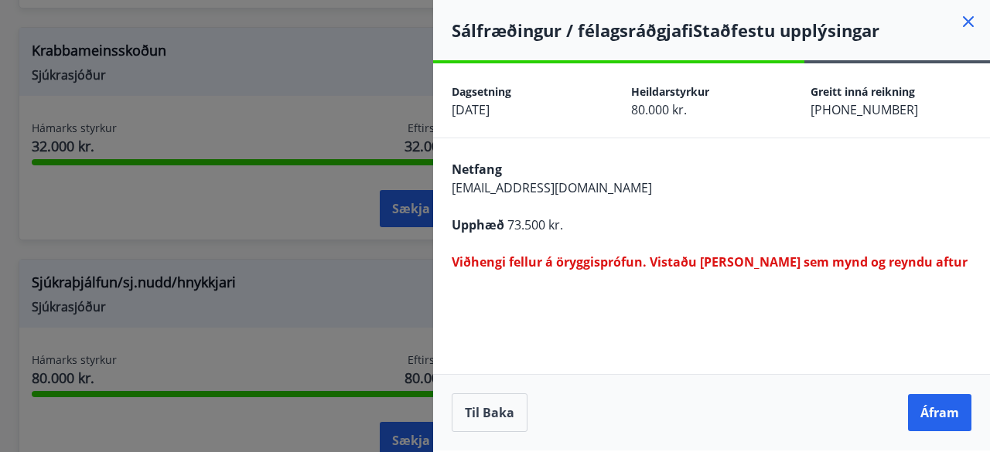
click at [804, 275] on div "Netfang frikki68@hotmail.com Upphæð 73.500 kr. Viðhengi fellur á öryggisprófun.…" at bounding box center [711, 214] width 557 height 152
click at [936, 411] on button "Áfram" at bounding box center [939, 412] width 63 height 37
click at [480, 411] on button "Til baka" at bounding box center [490, 413] width 76 height 39
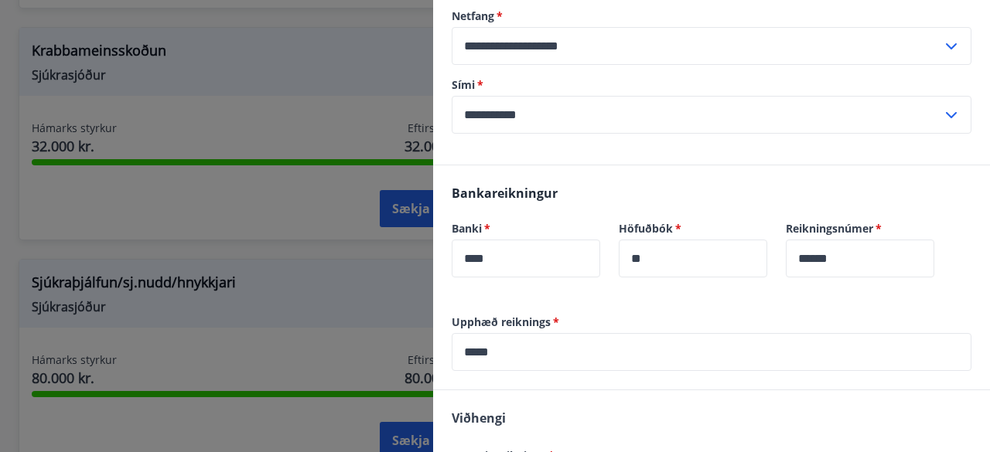
scroll to position [482, 0]
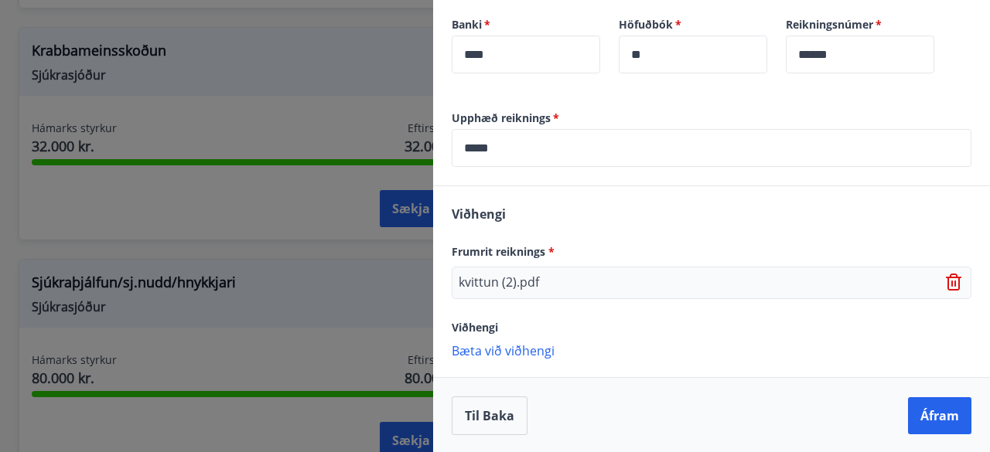
click at [946, 279] on icon at bounding box center [955, 283] width 19 height 19
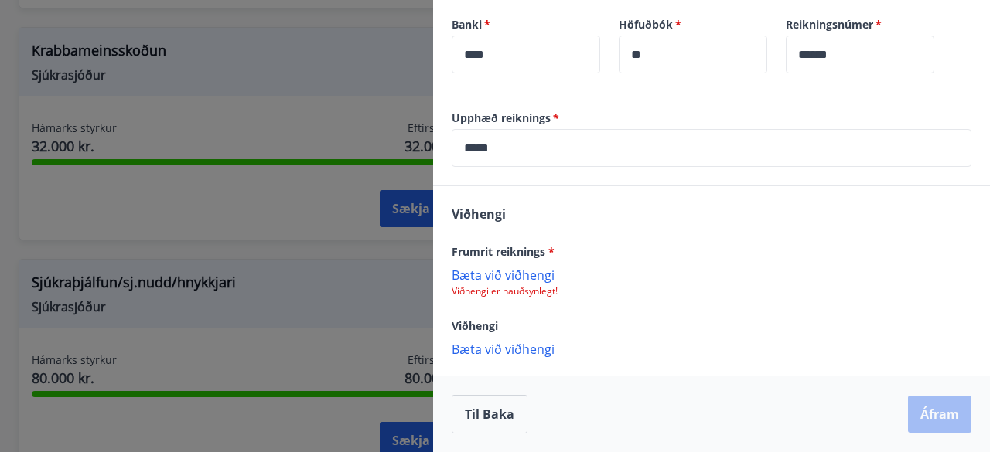
scroll to position [481, 0]
click at [500, 272] on p "Bæta við viðhengi" at bounding box center [712, 275] width 520 height 15
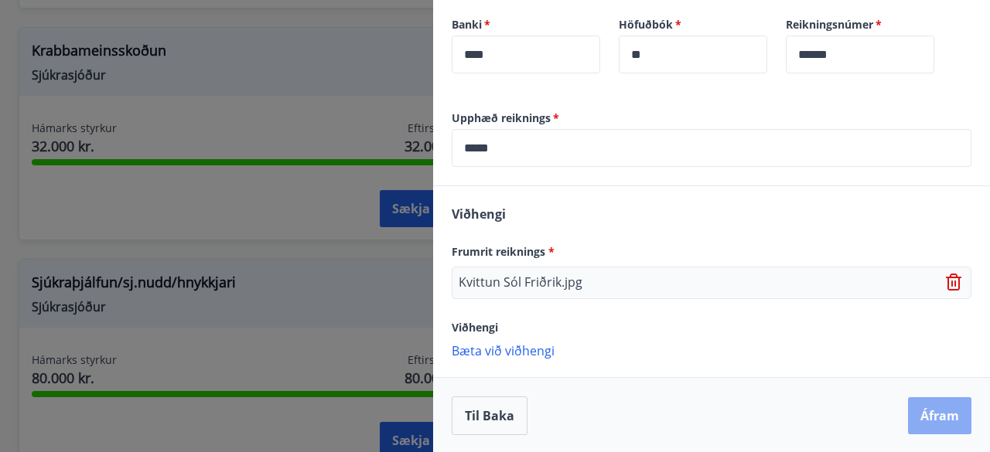
click at [945, 421] on button "Áfram" at bounding box center [939, 415] width 63 height 37
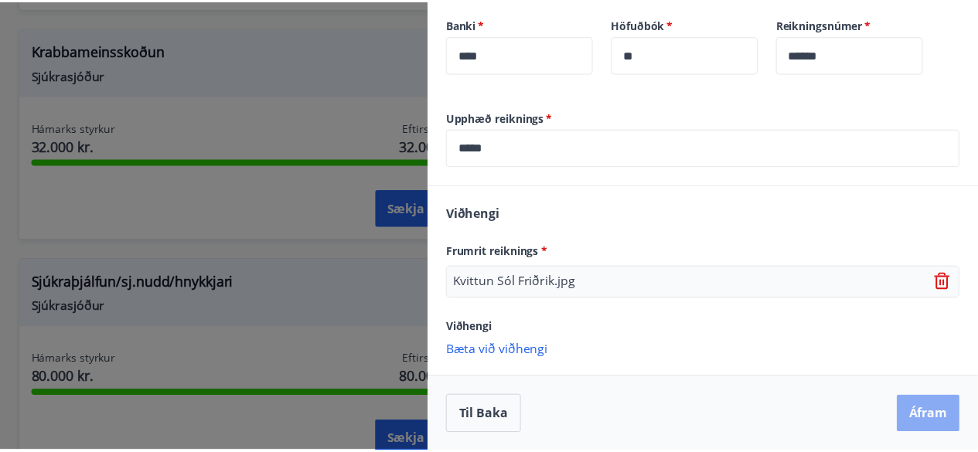
scroll to position [0, 0]
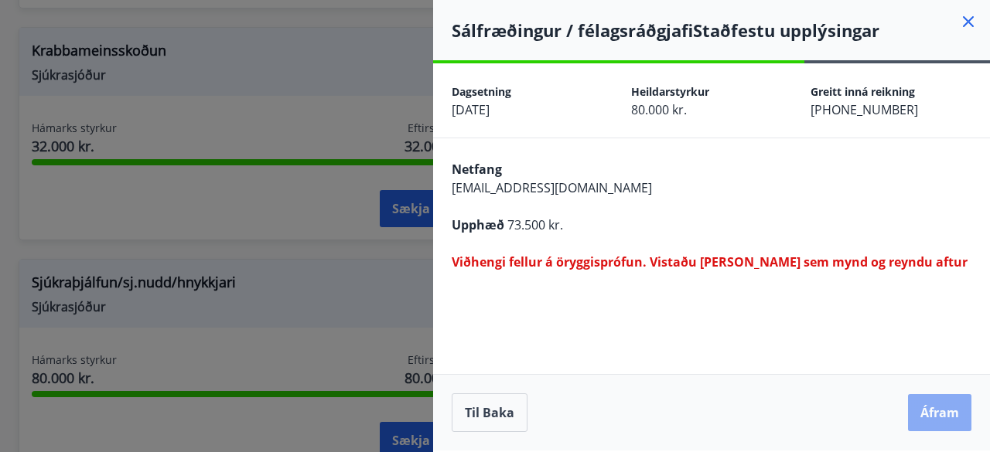
click at [934, 411] on button "Áfram" at bounding box center [939, 412] width 63 height 37
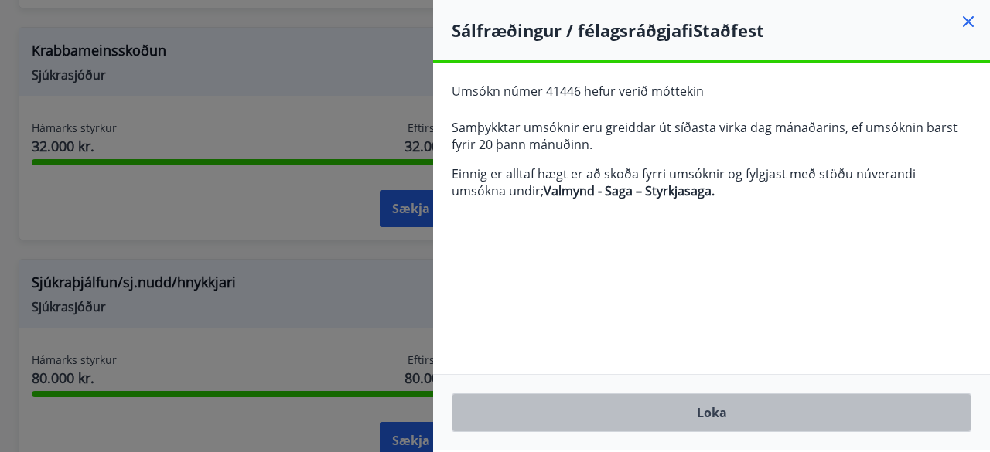
click at [772, 415] on button "Loka" at bounding box center [712, 413] width 520 height 39
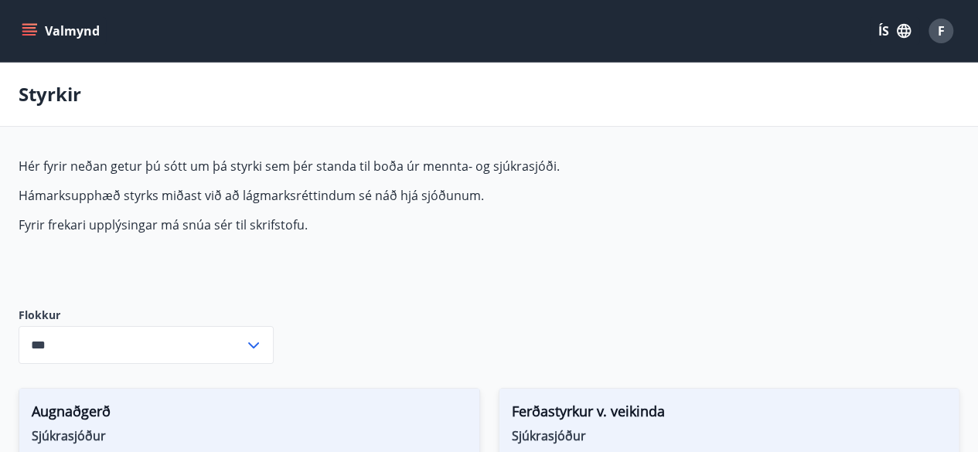
click at [943, 32] on span "F" at bounding box center [941, 30] width 7 height 17
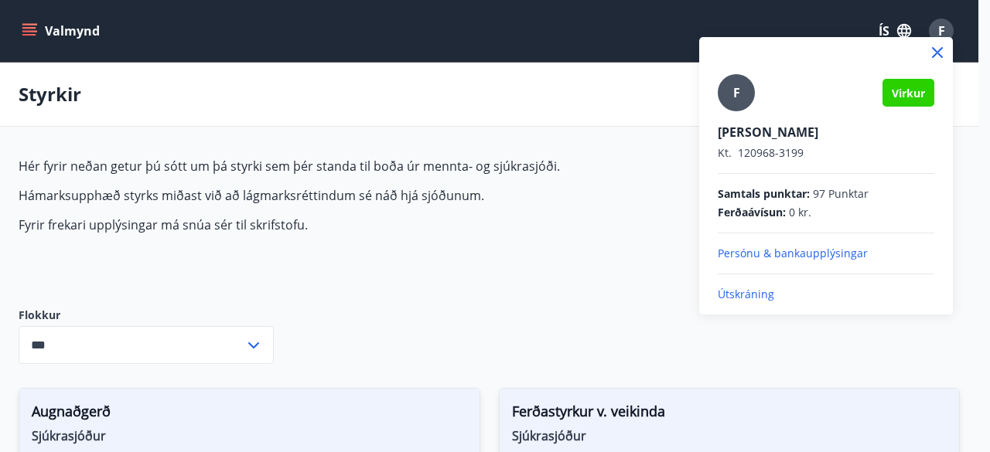
click at [751, 295] on p "Útskráning" at bounding box center [826, 294] width 217 height 15
